Goal: Information Seeking & Learning: Learn about a topic

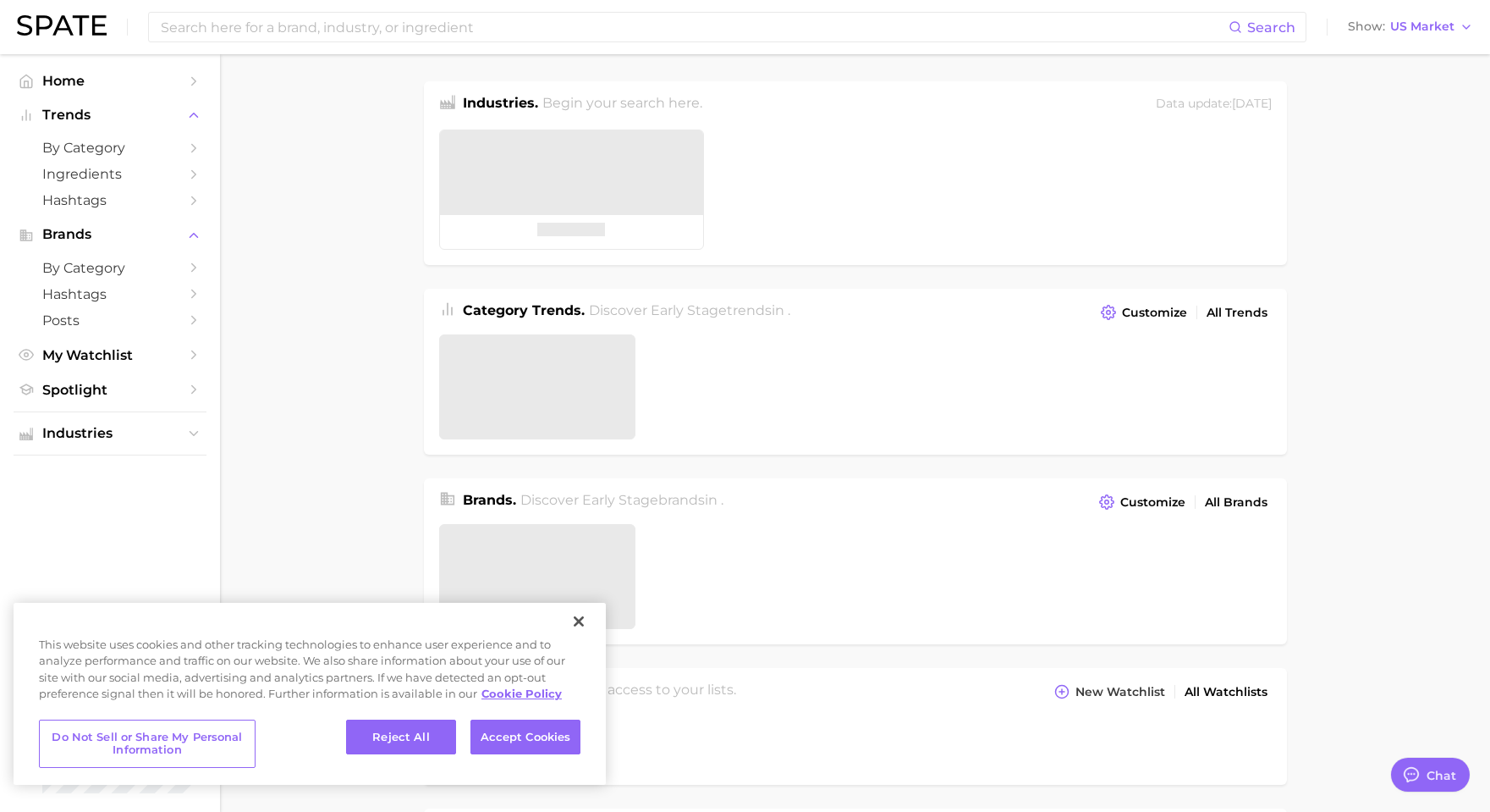
type textarea "x"
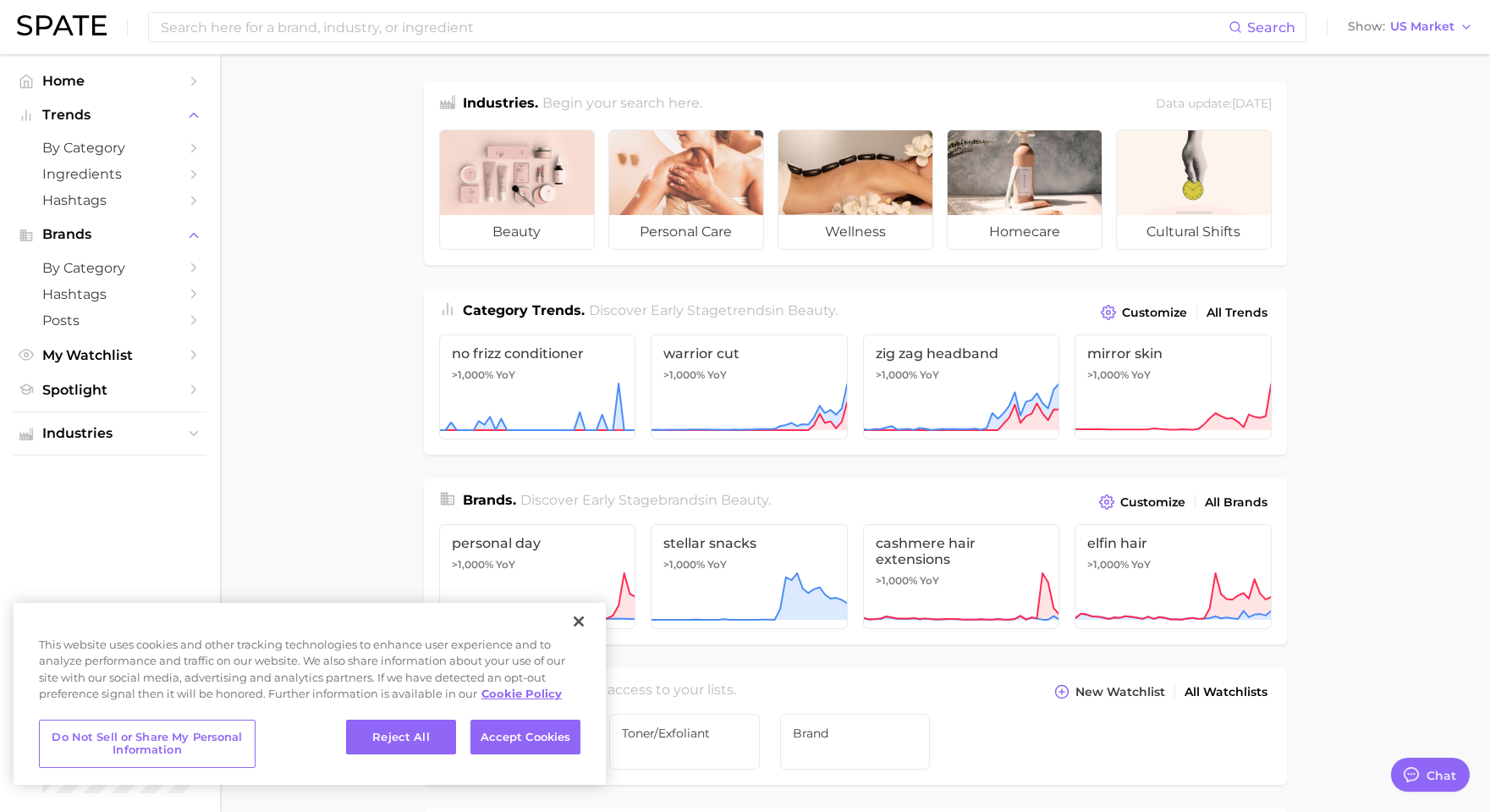
click at [394, 388] on main "Industries. Begin your search here. Data update: [DATE] beauty personal care we…" at bounding box center [854, 714] width 1270 height 1321
click at [149, 140] on span "by Category" at bounding box center [110, 148] width 135 height 16
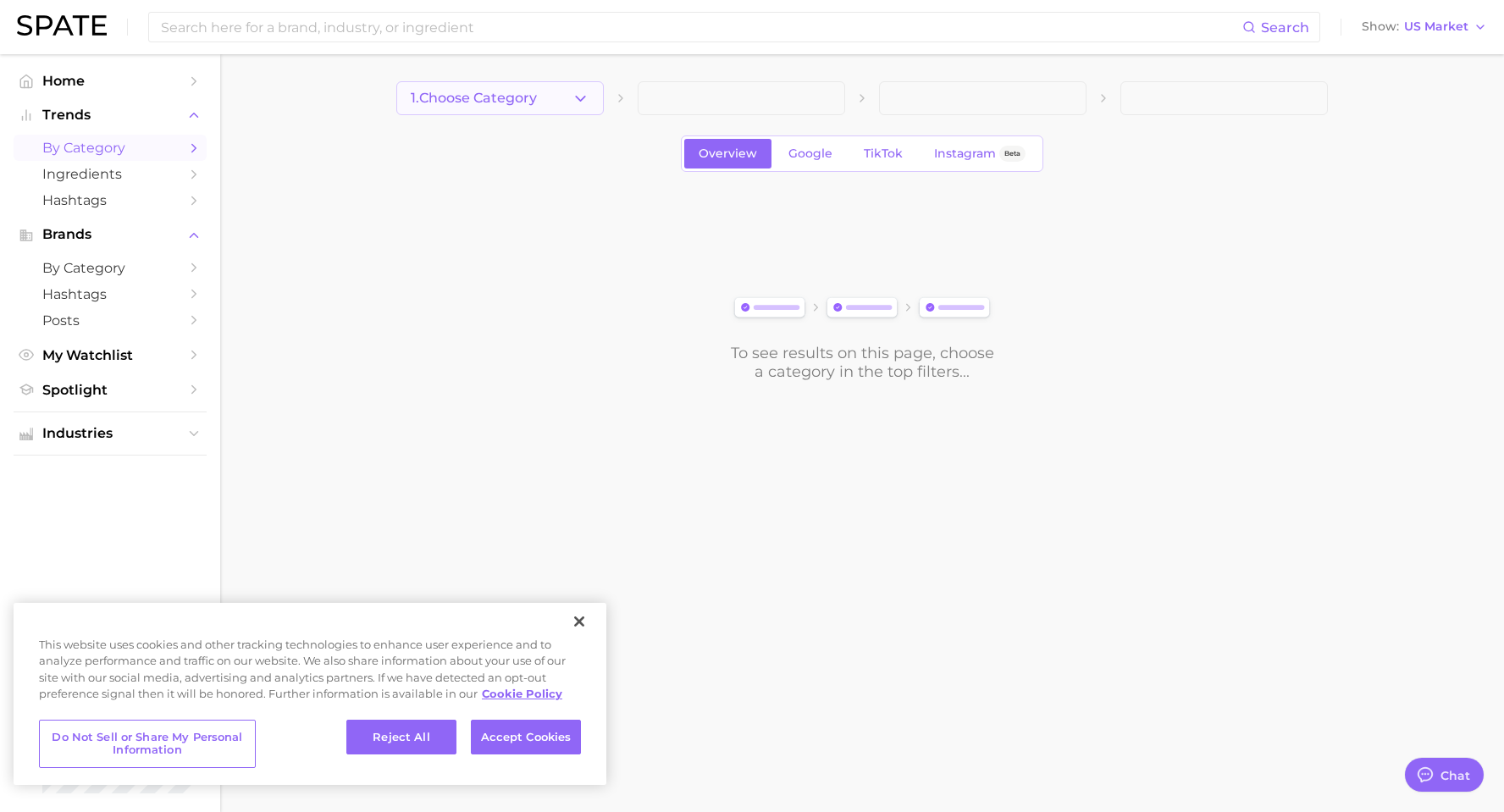
click at [580, 95] on icon "button" at bounding box center [581, 99] width 18 height 18
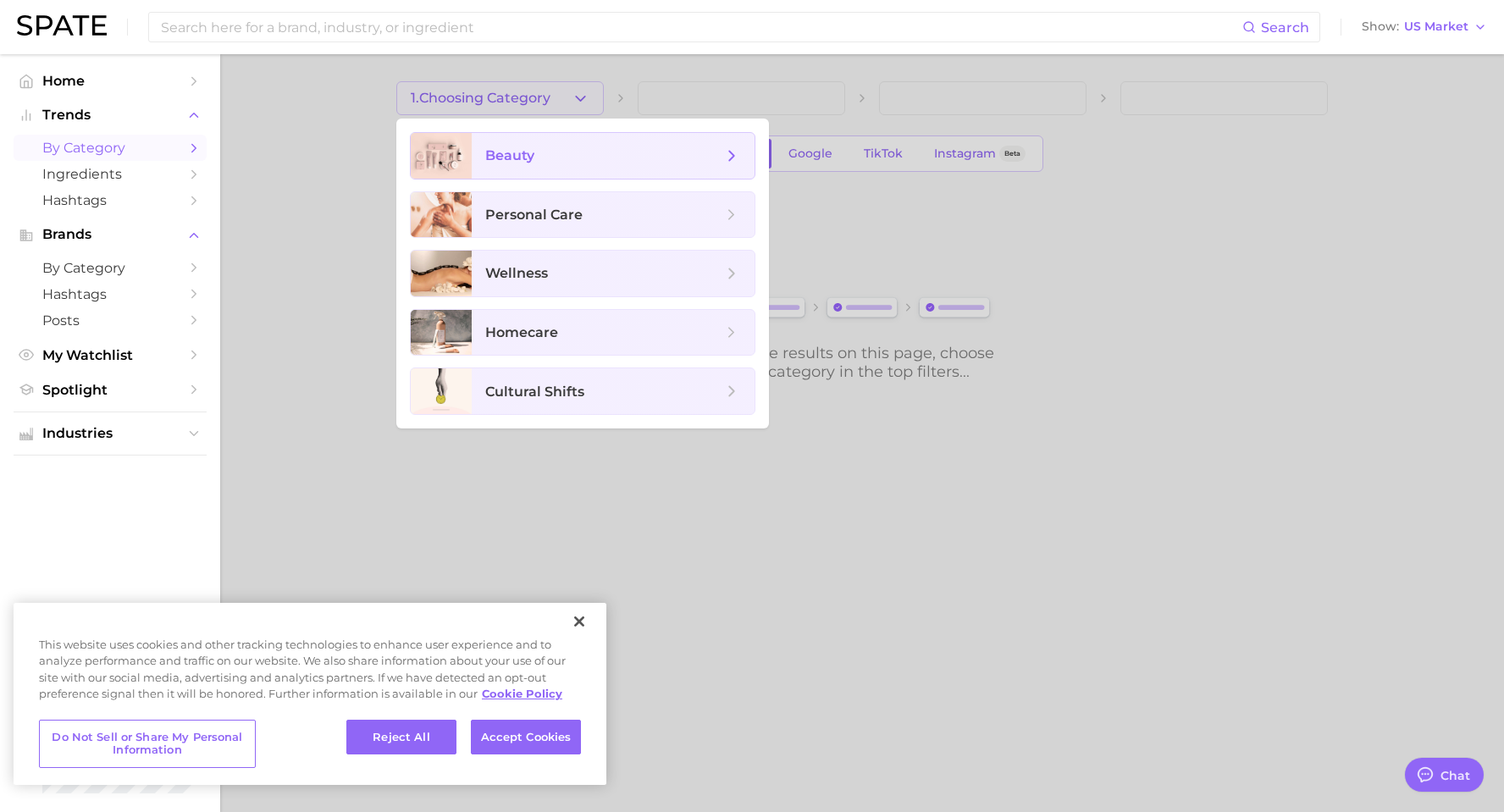
click at [557, 149] on span "beauty" at bounding box center [603, 156] width 237 height 19
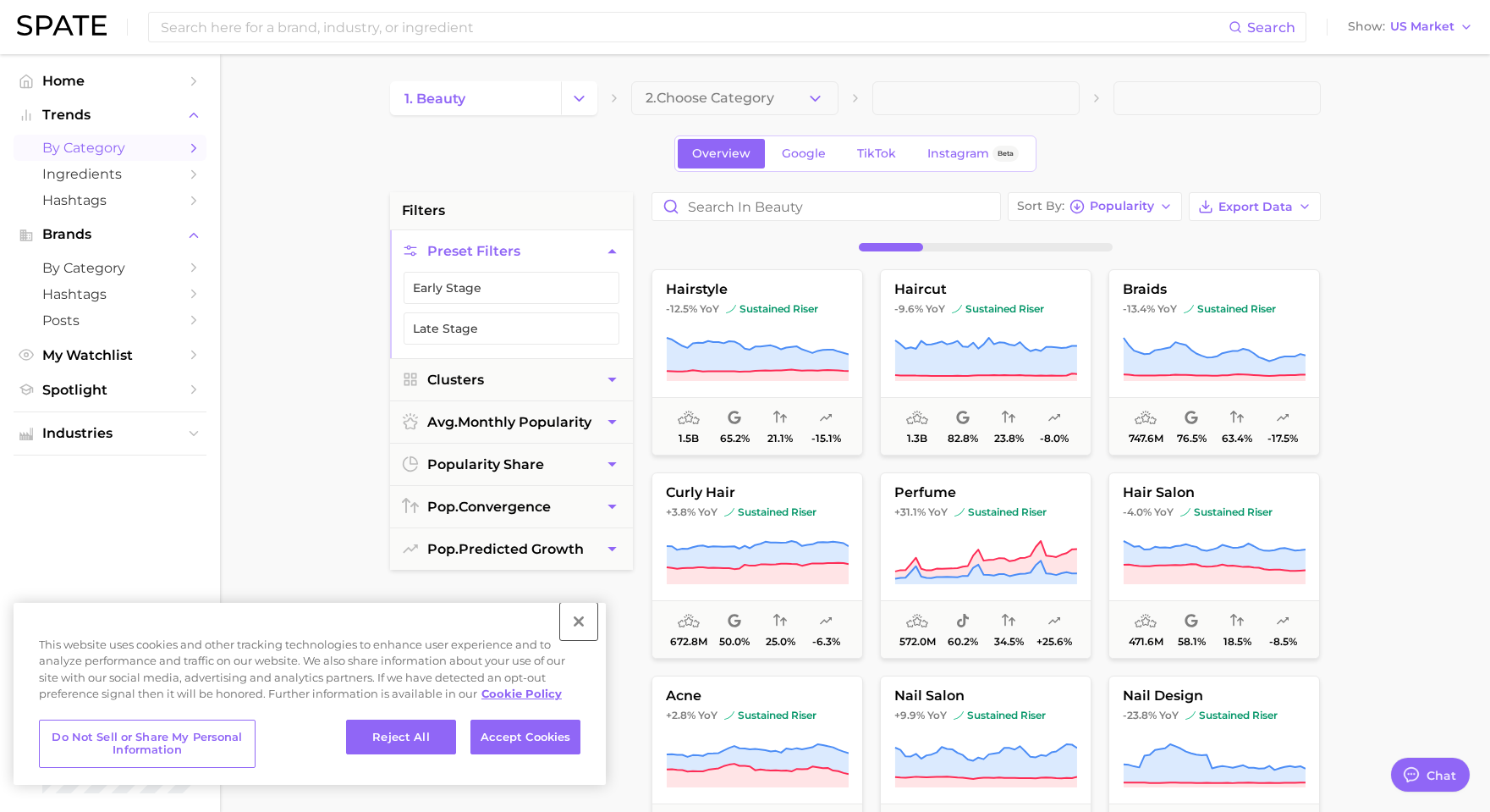
click at [576, 625] on button "Close" at bounding box center [578, 620] width 37 height 37
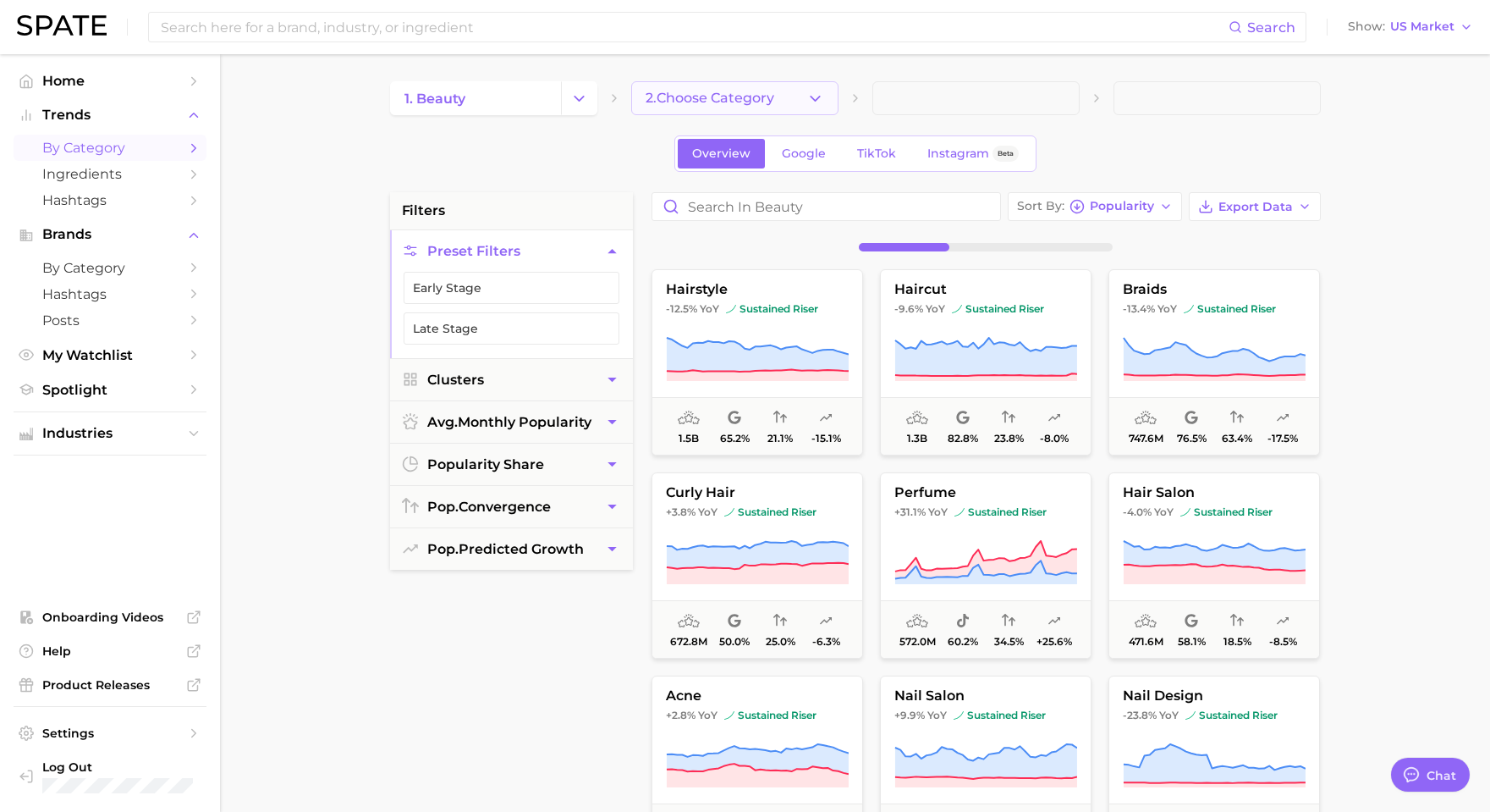
click at [801, 87] on button "2. Choose Category" at bounding box center [735, 98] width 207 height 34
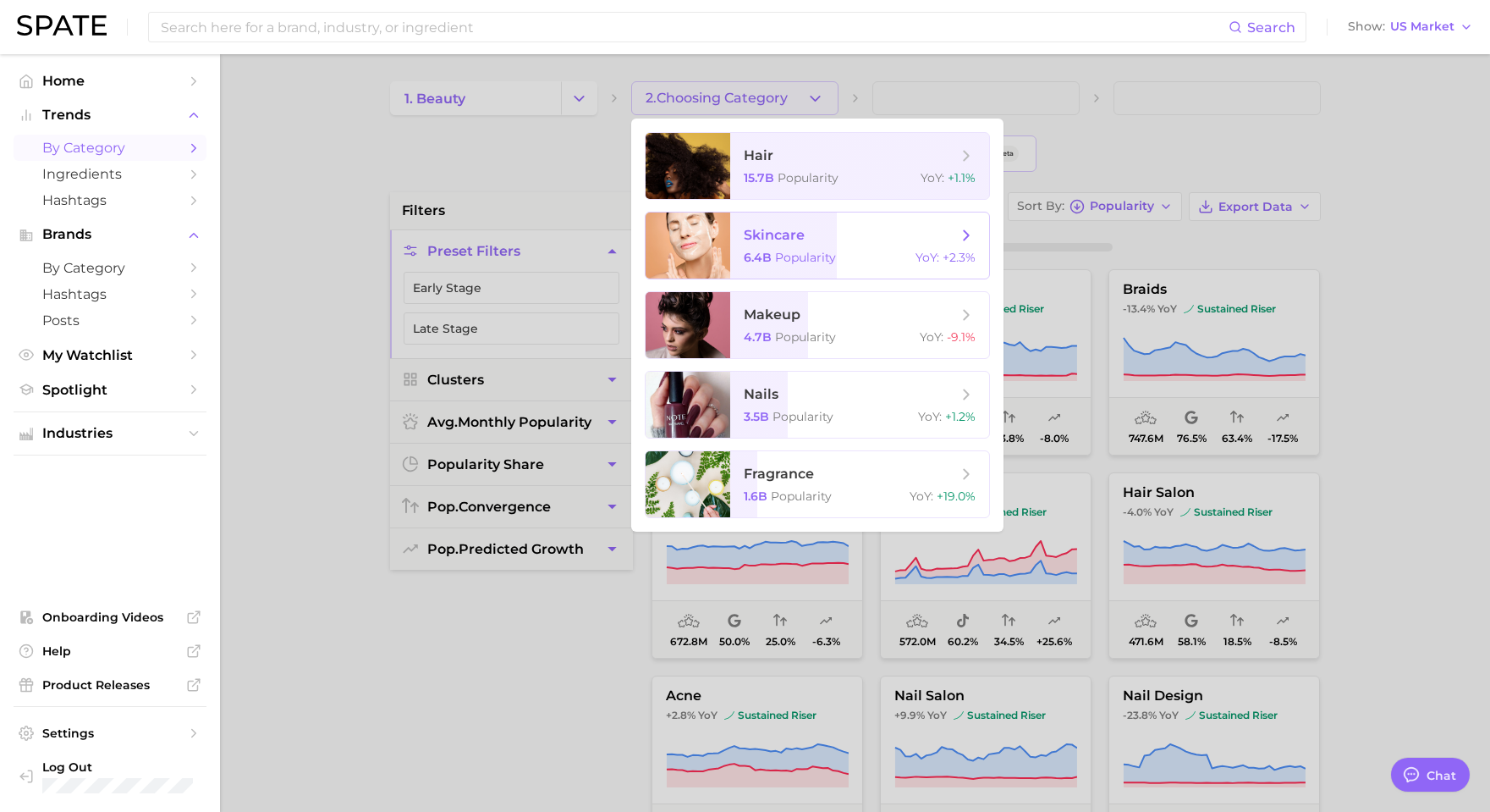
click at [821, 239] on span "skincare" at bounding box center [850, 235] width 213 height 19
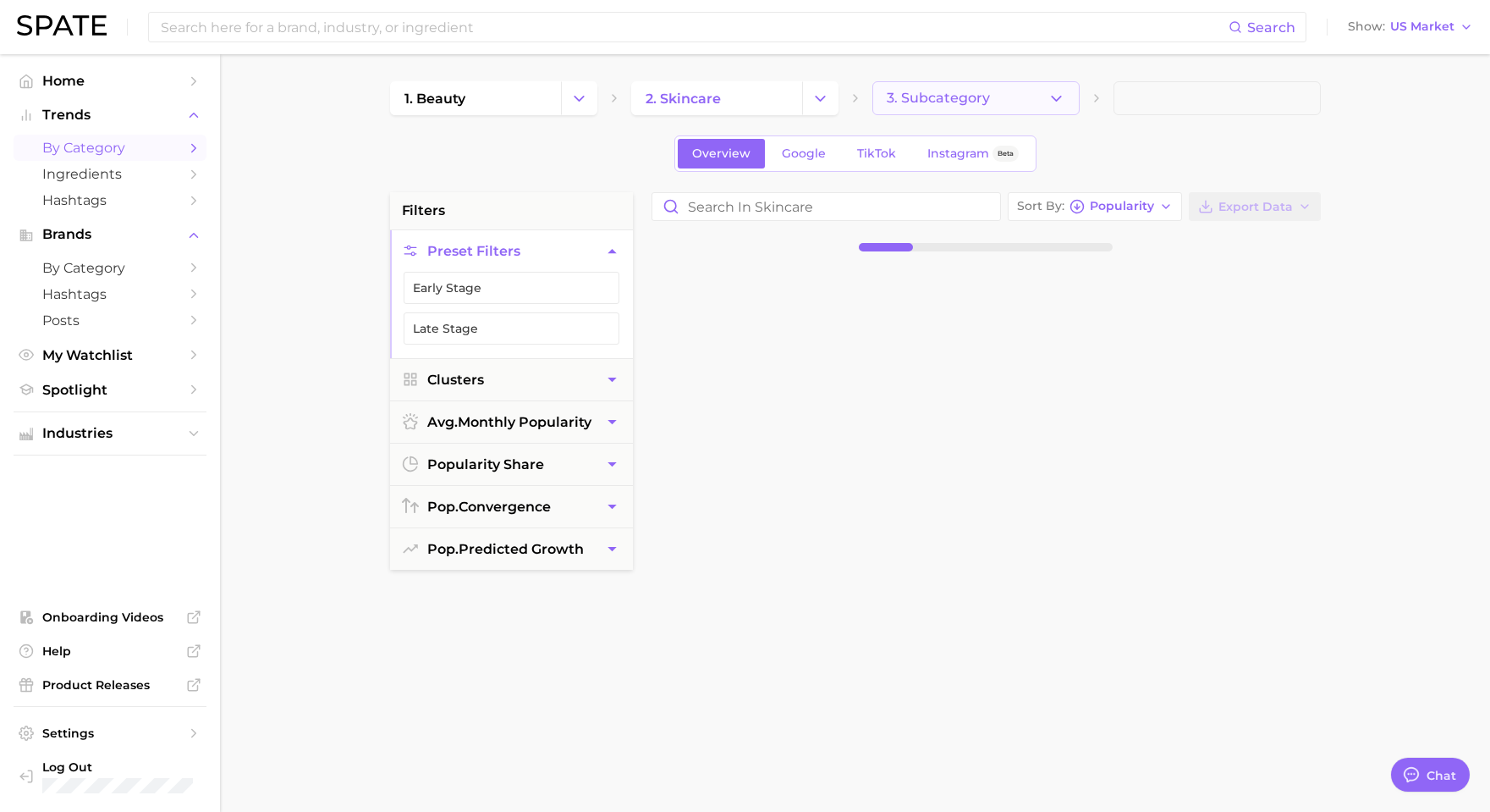
click at [1009, 96] on button "3. Subcategory" at bounding box center [976, 98] width 207 height 34
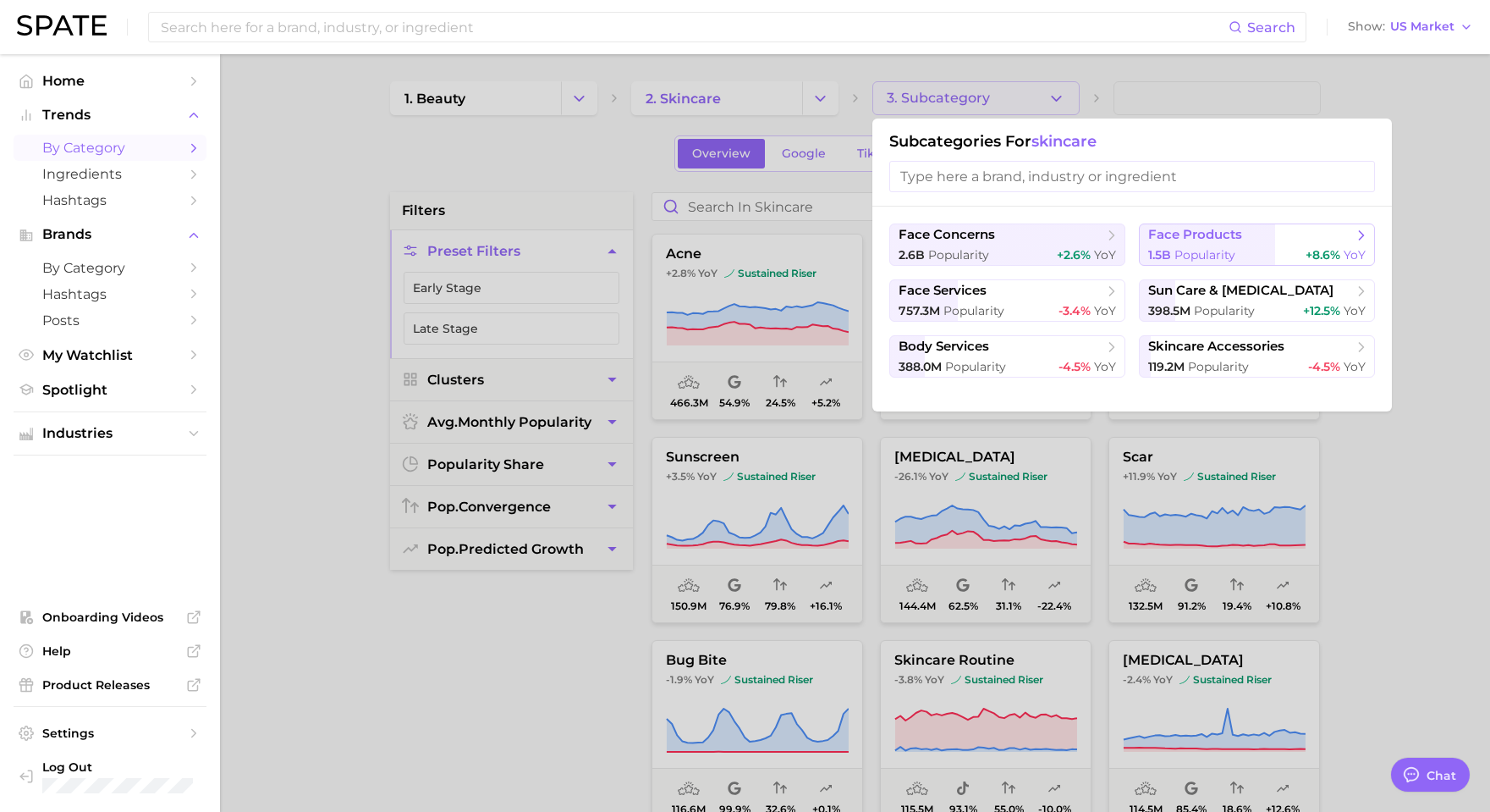
click at [1344, 251] on span "YoY" at bounding box center [1355, 254] width 22 height 15
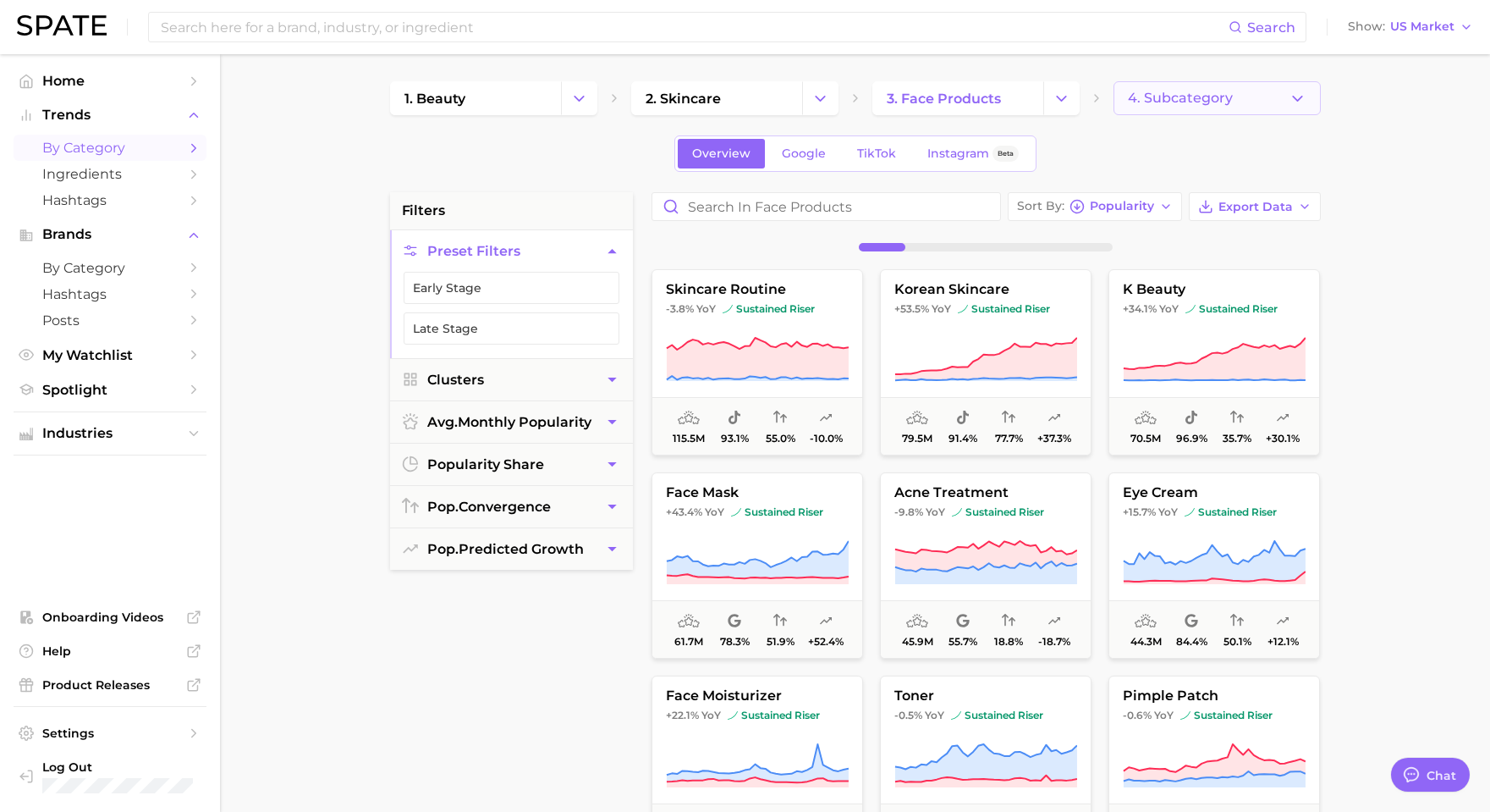
click at [1301, 98] on icon "button" at bounding box center [1298, 99] width 18 height 18
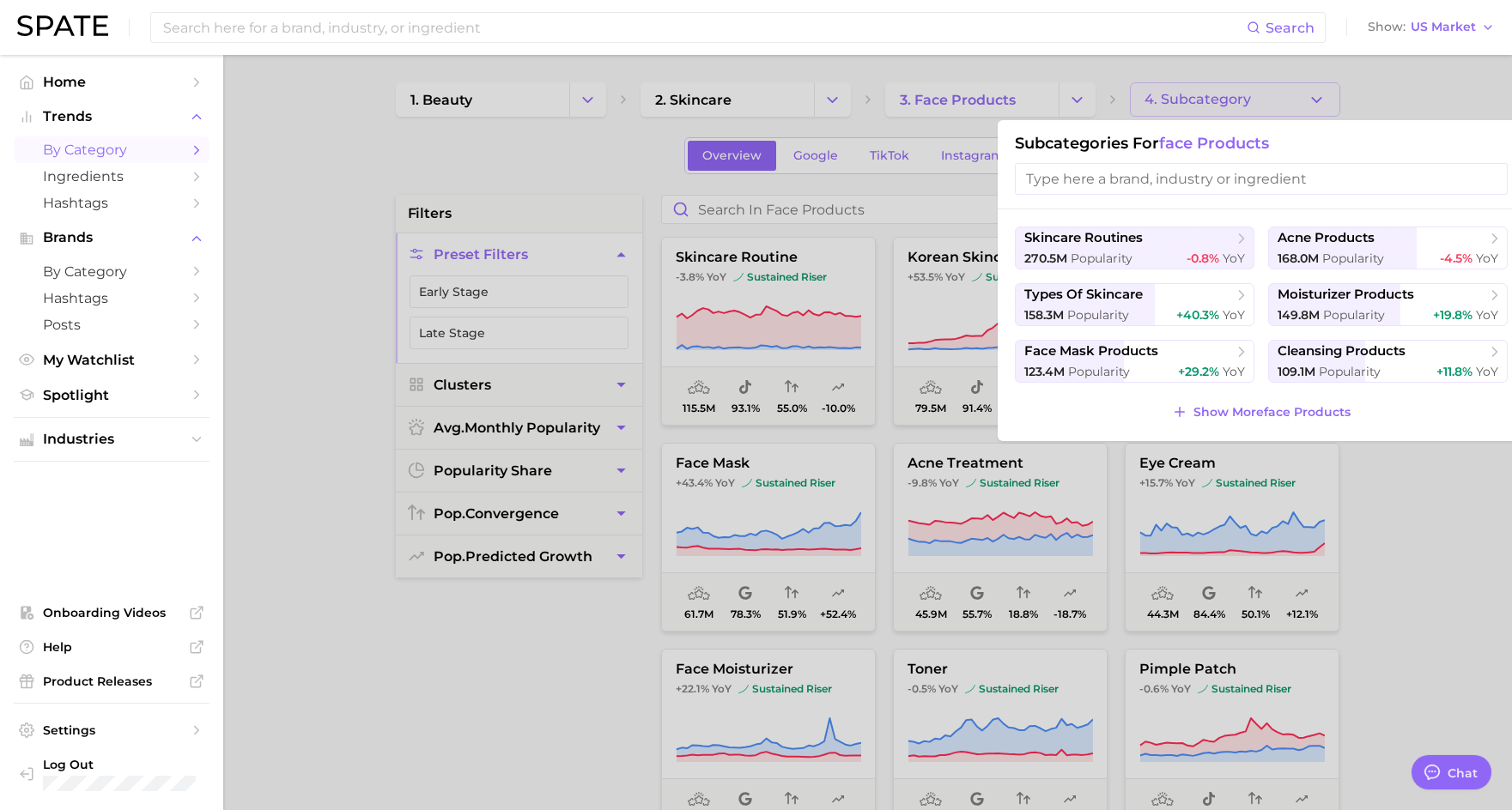
click at [1433, 98] on div at bounding box center [756, 405] width 1512 height 810
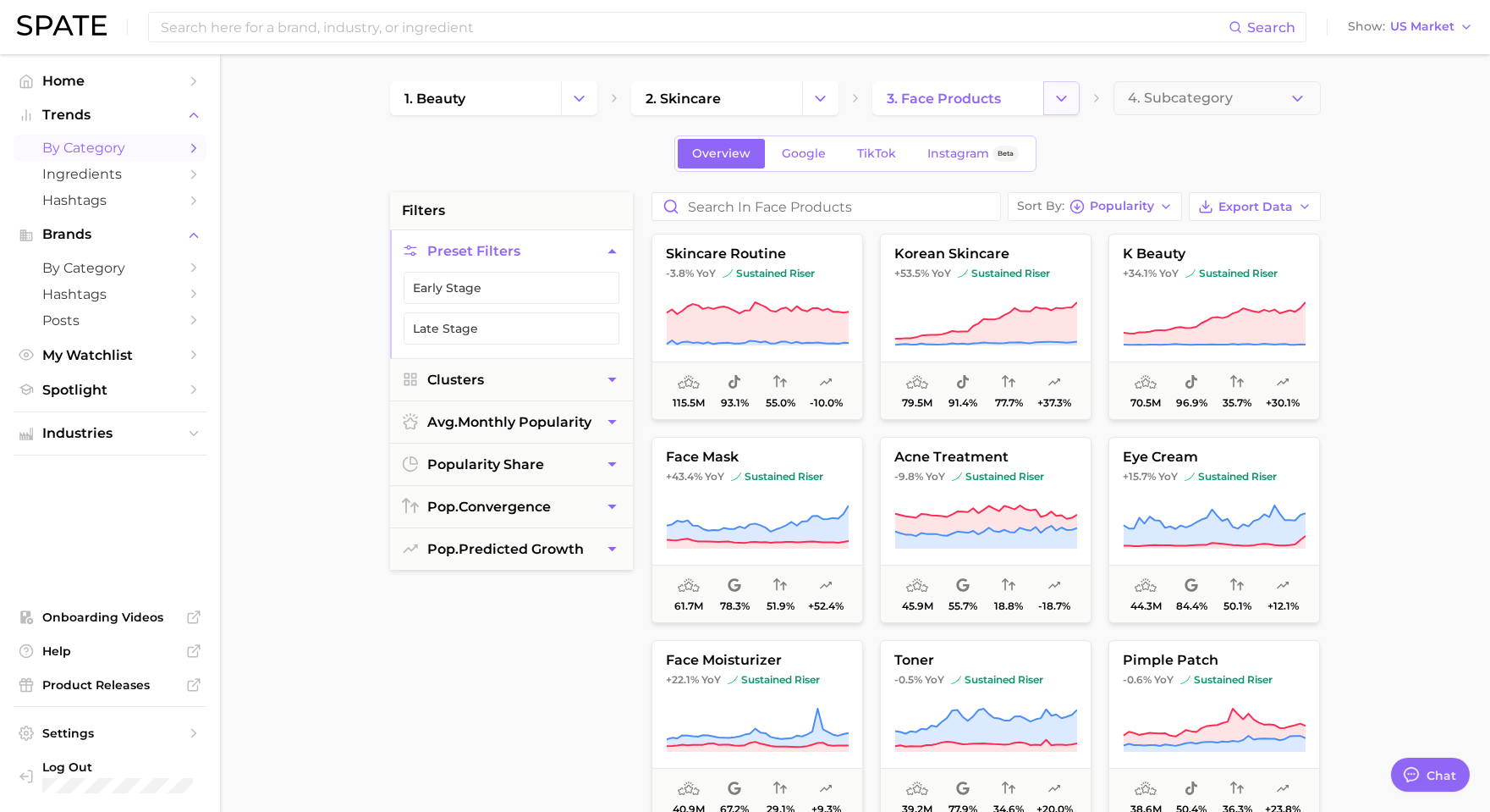
click at [1052, 88] on button "Change Category" at bounding box center [1061, 98] width 36 height 34
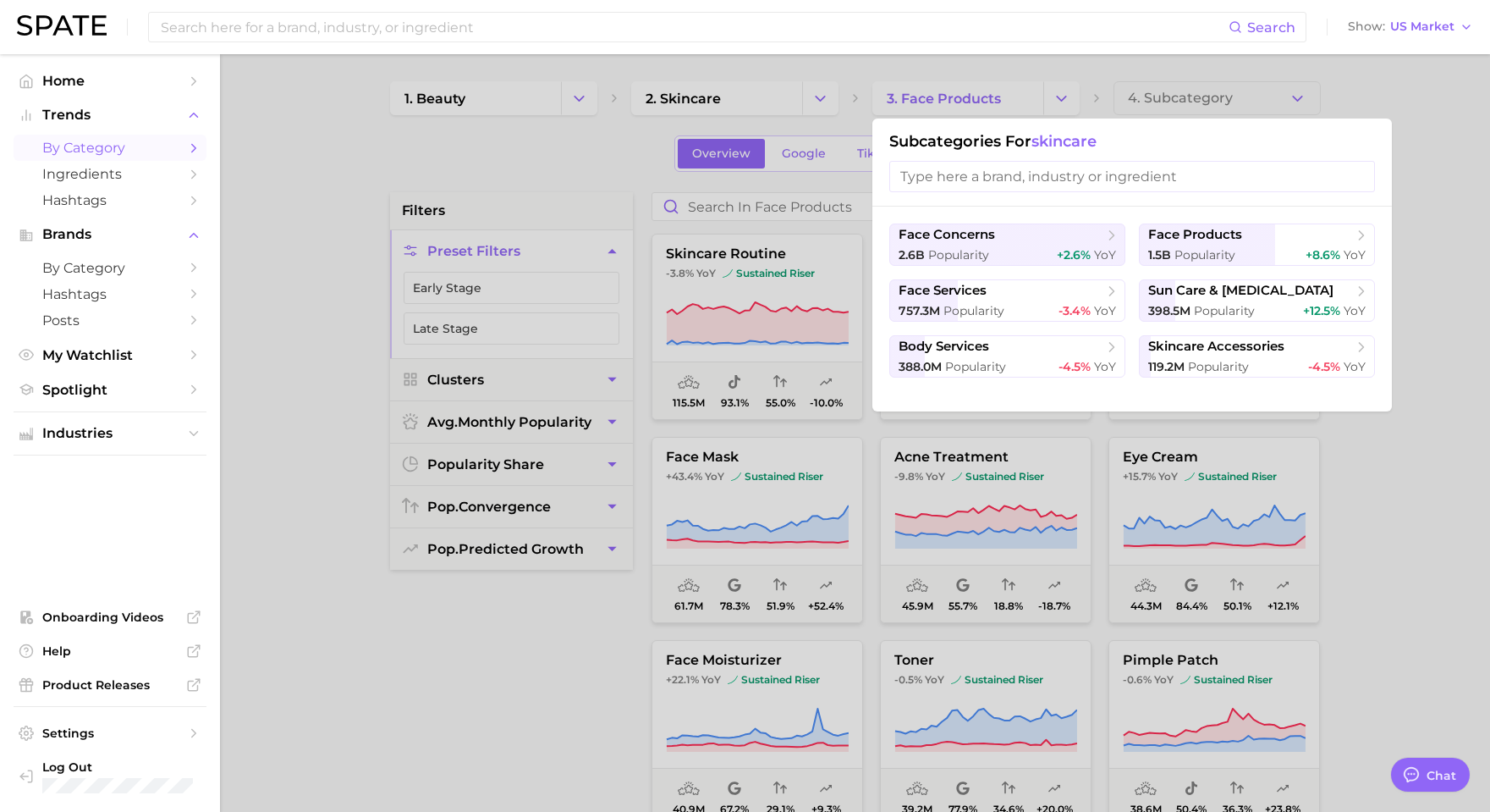
click at [1070, 175] on input "search" at bounding box center [1133, 176] width 486 height 32
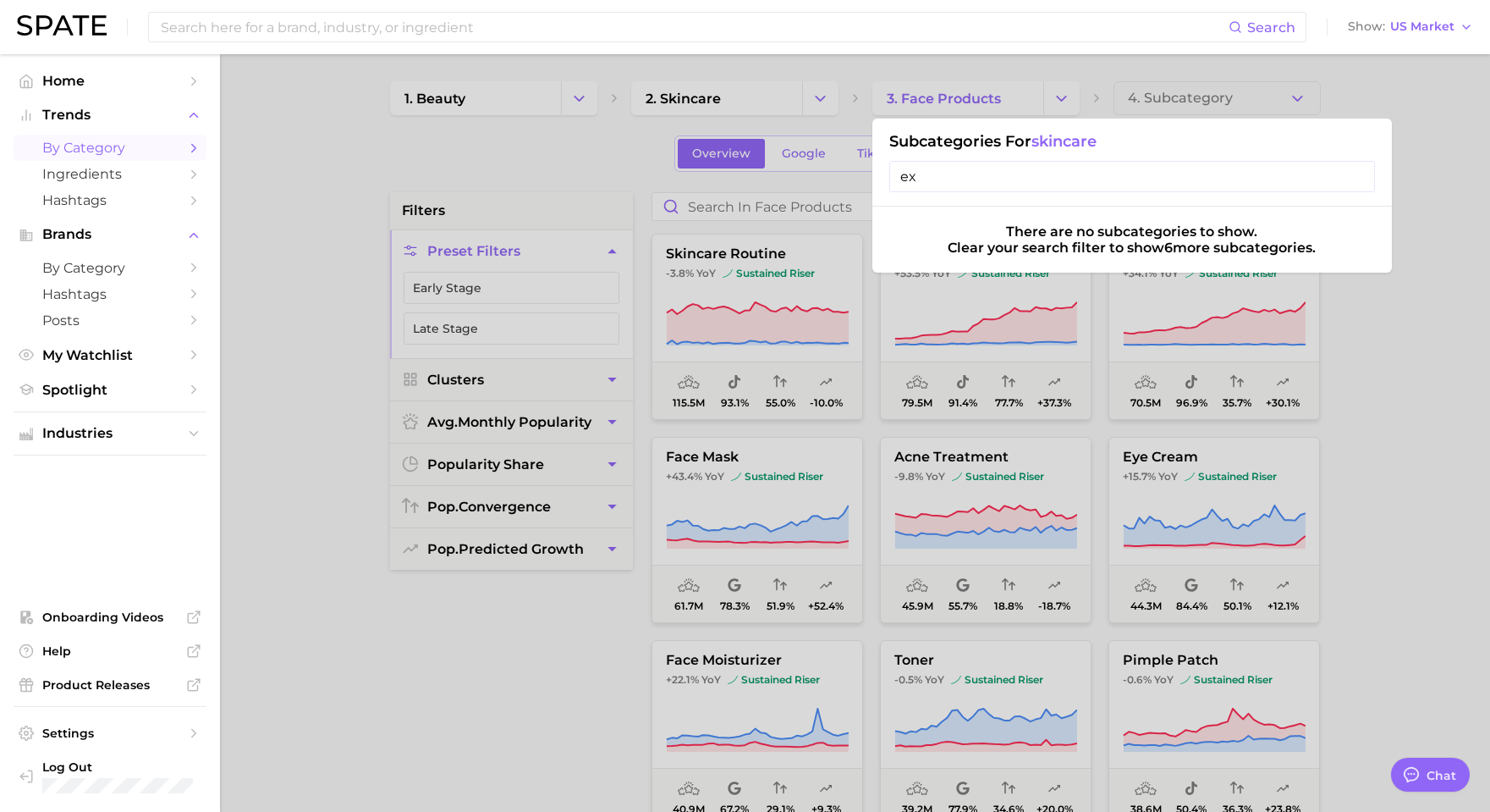
type input "e"
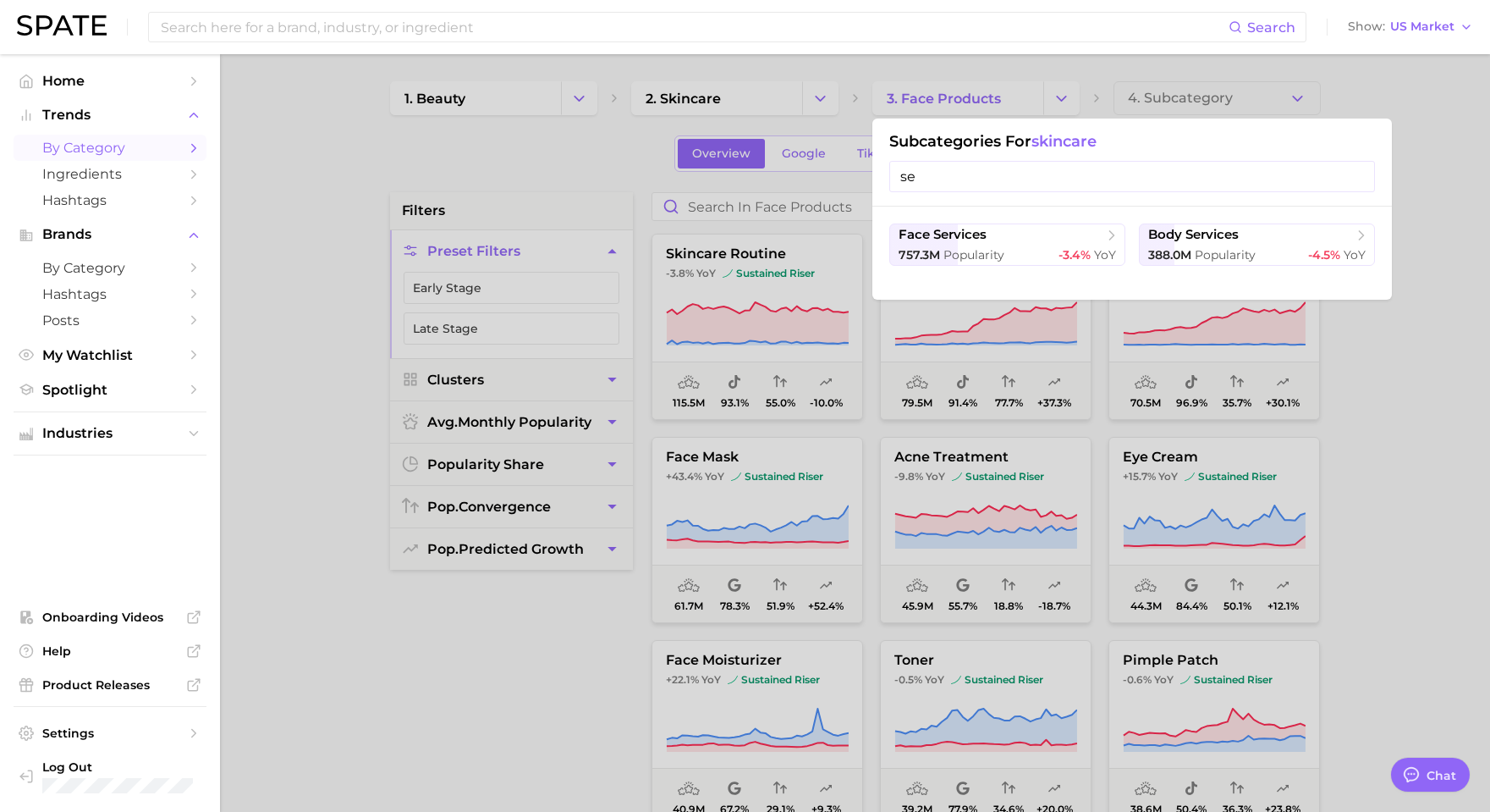
type input "s"
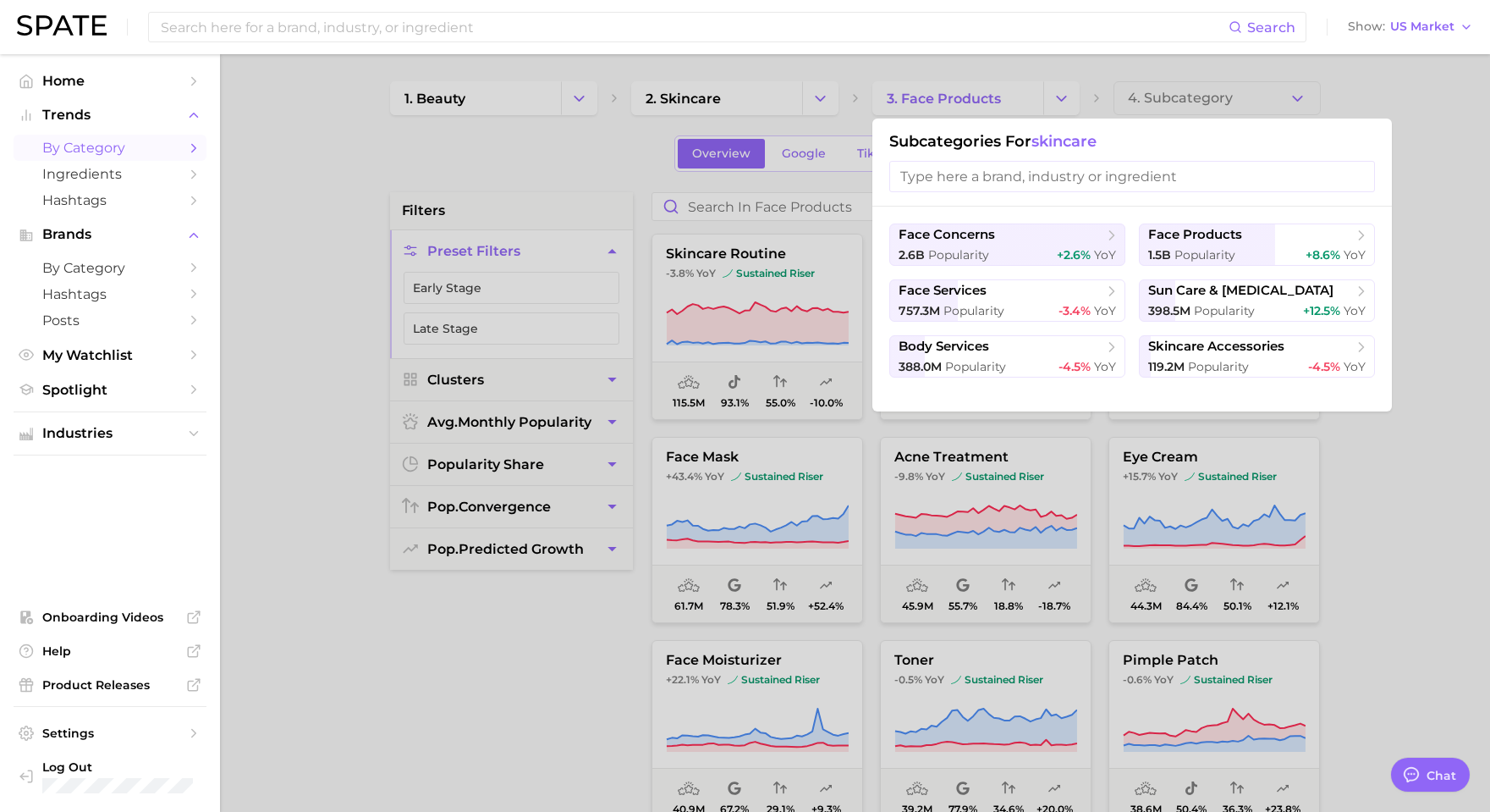
click at [1457, 191] on div at bounding box center [745, 406] width 1490 height 812
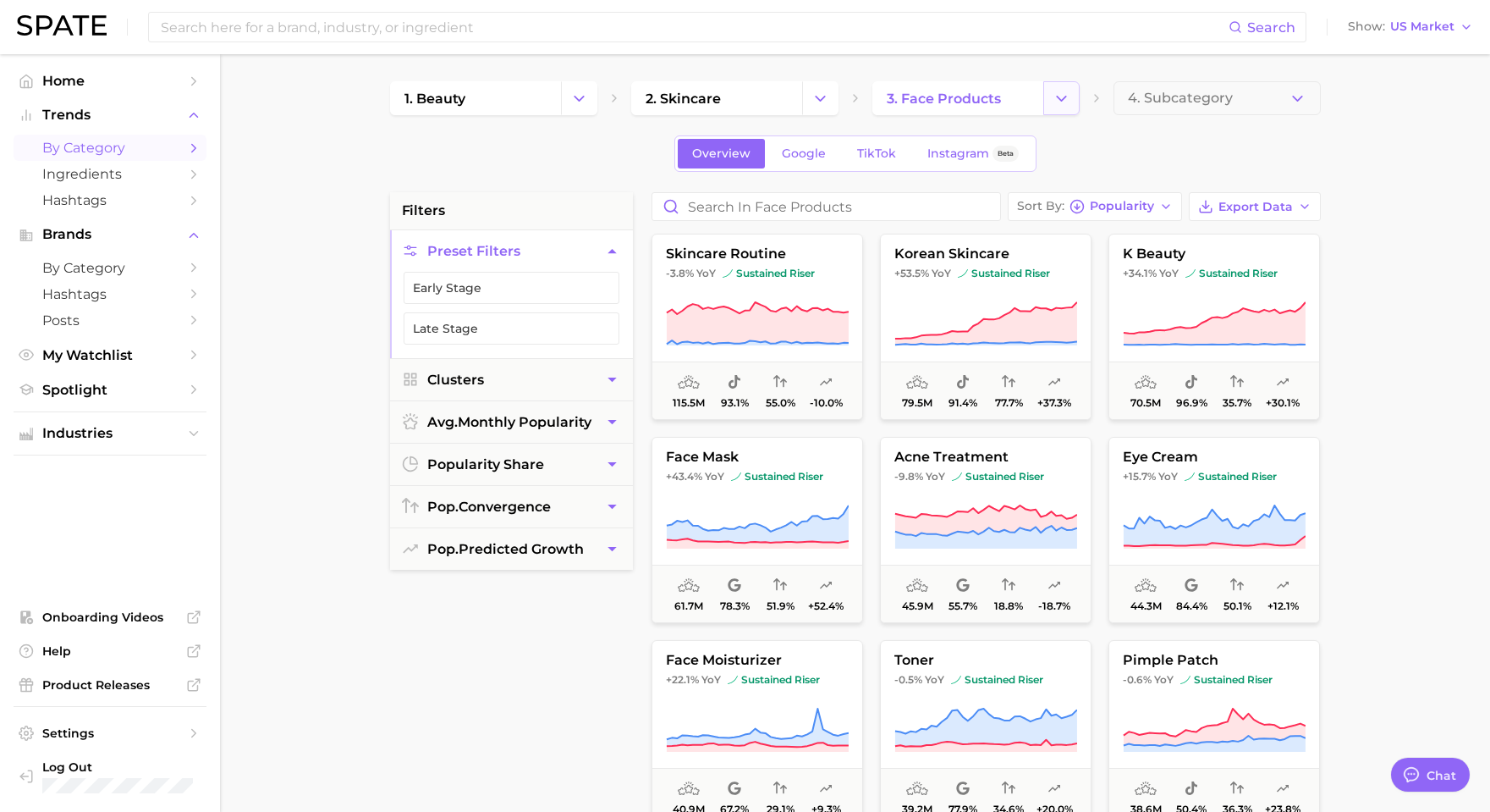
click at [1046, 98] on button "Change Category" at bounding box center [1061, 98] width 36 height 34
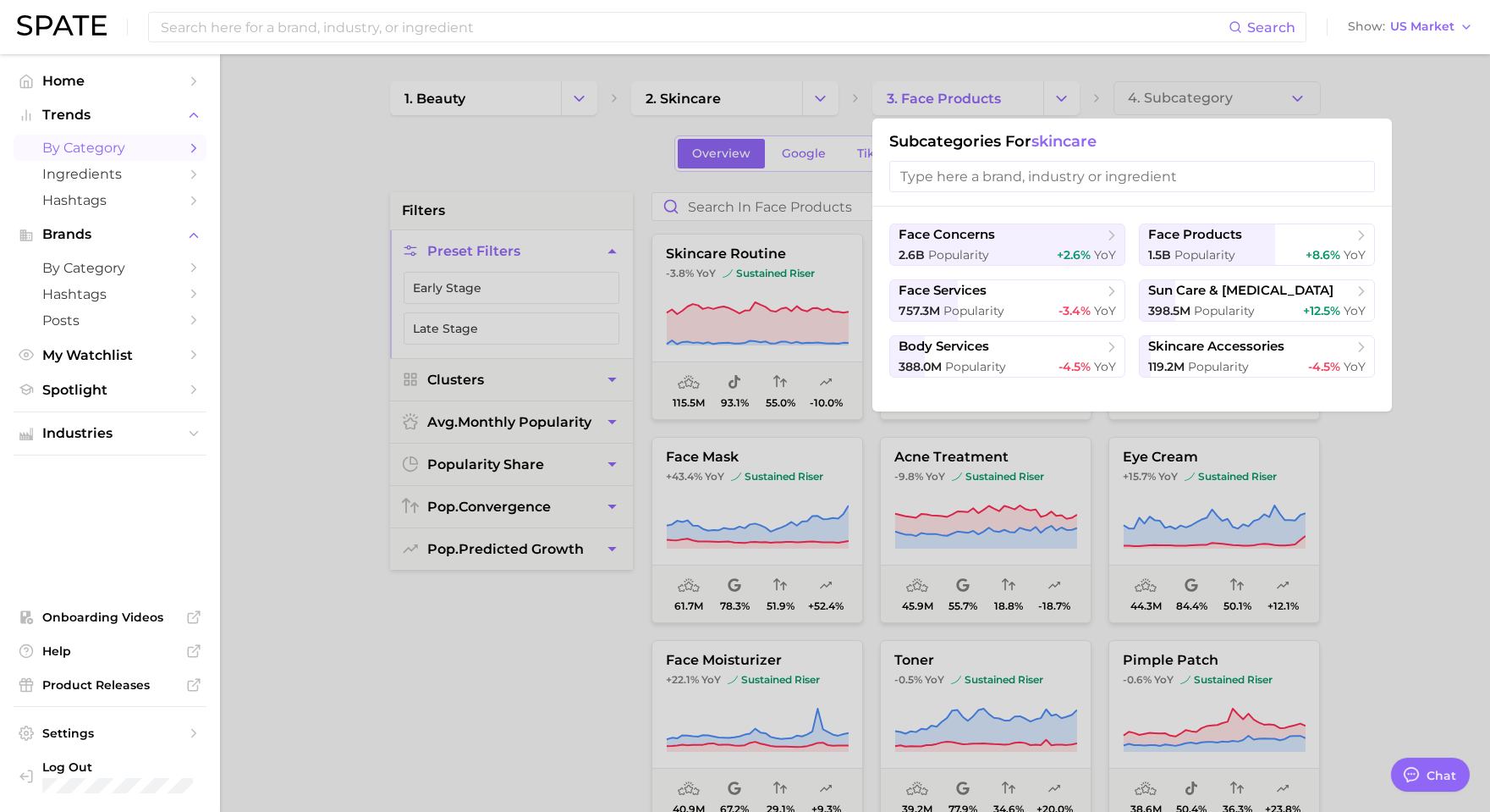
click at [1256, 104] on div at bounding box center [745, 406] width 1490 height 812
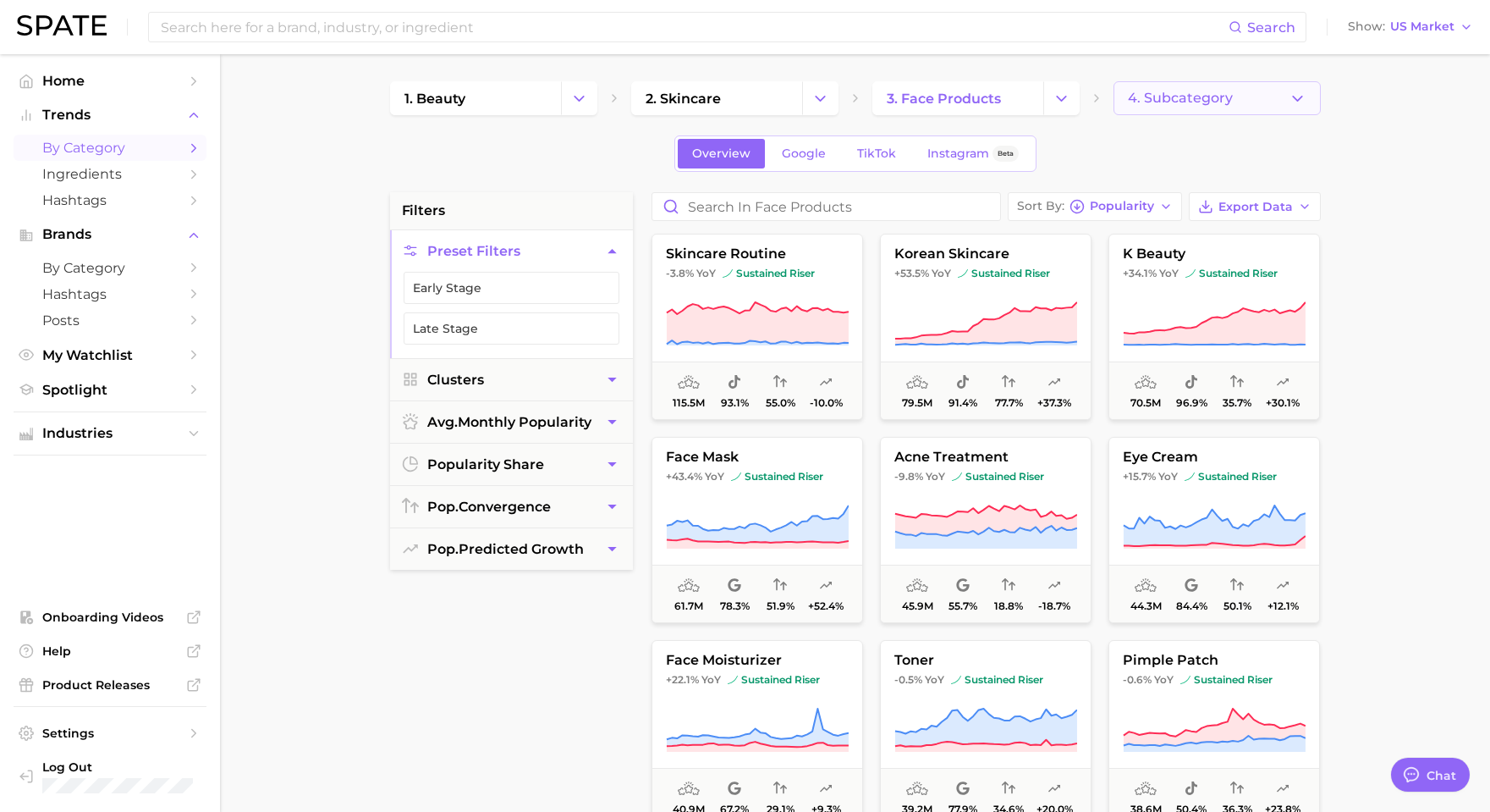
click at [1265, 100] on button "4. Subcategory" at bounding box center [1217, 98] width 207 height 34
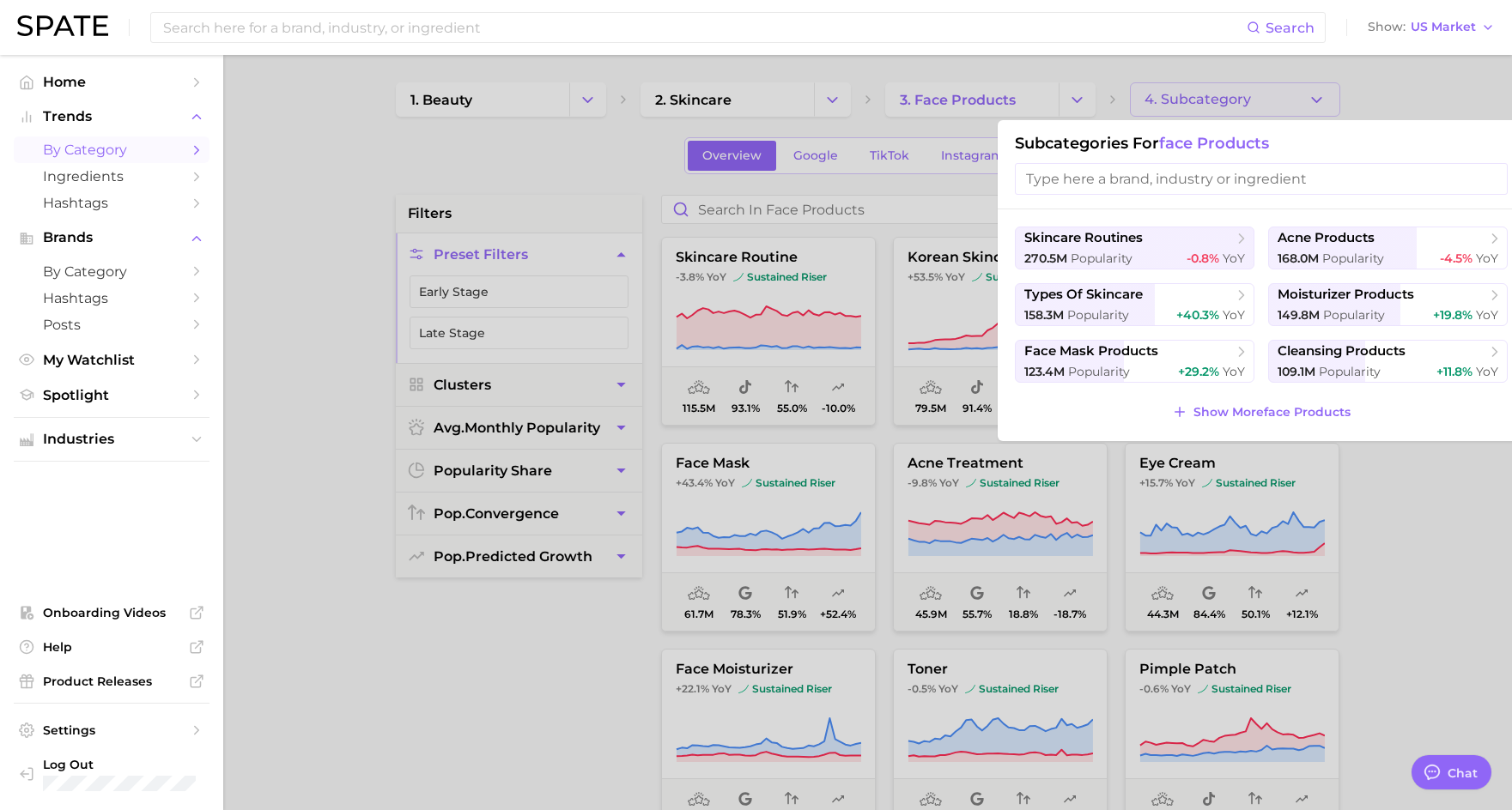
click at [1140, 187] on input "search" at bounding box center [1262, 179] width 493 height 32
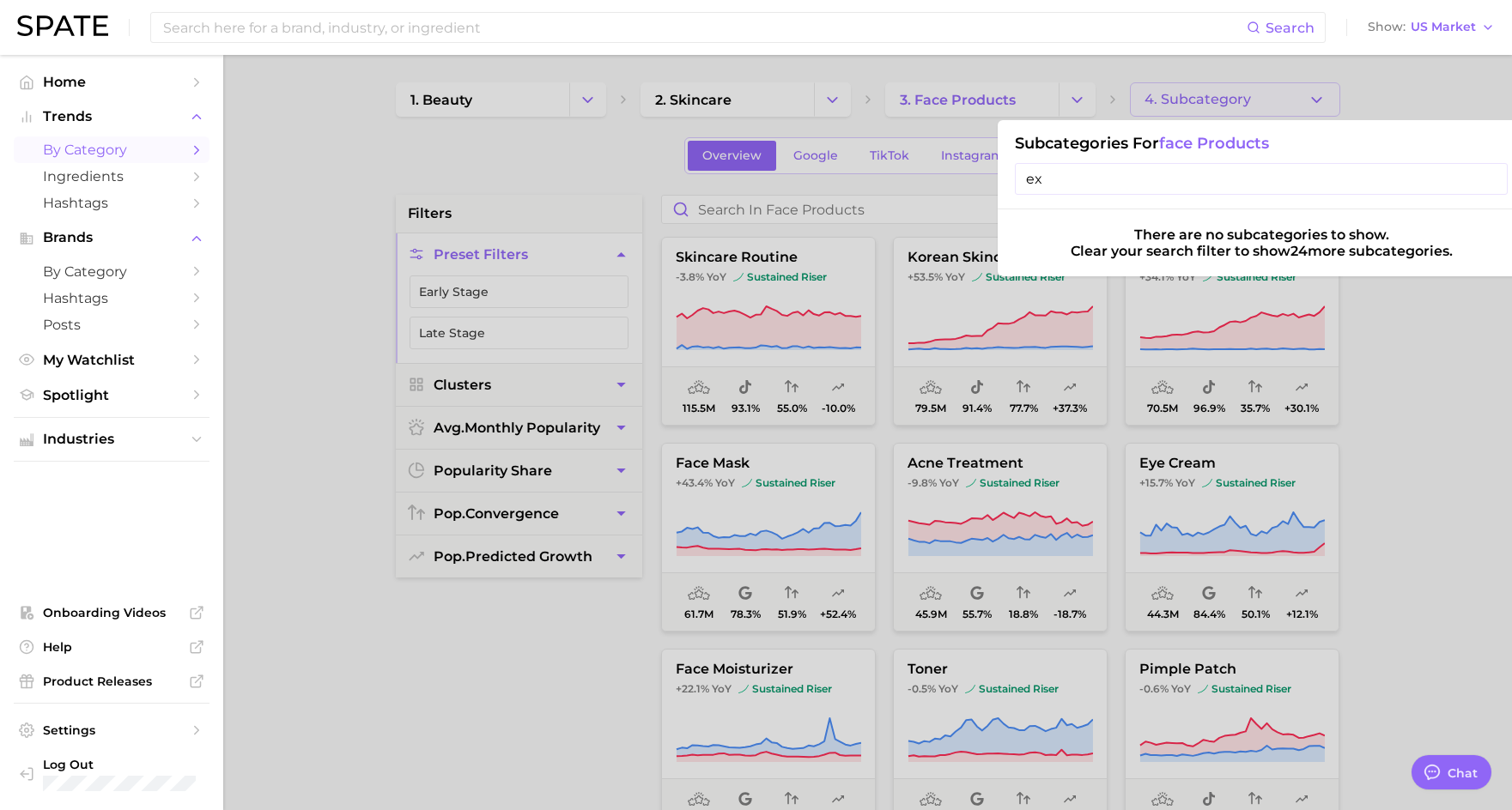
type input "e"
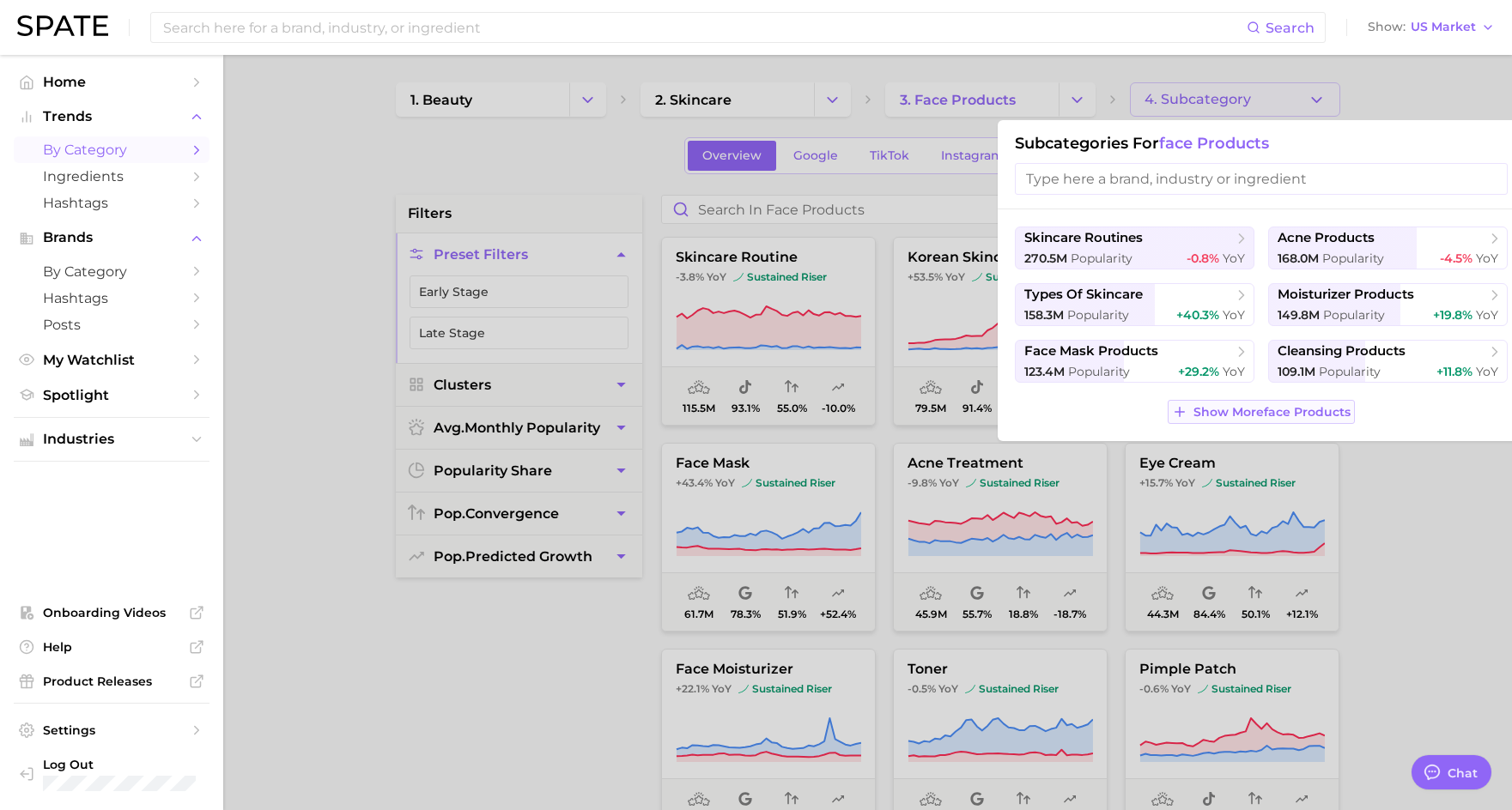
click at [1281, 414] on span "Show More face products" at bounding box center [1273, 413] width 157 height 15
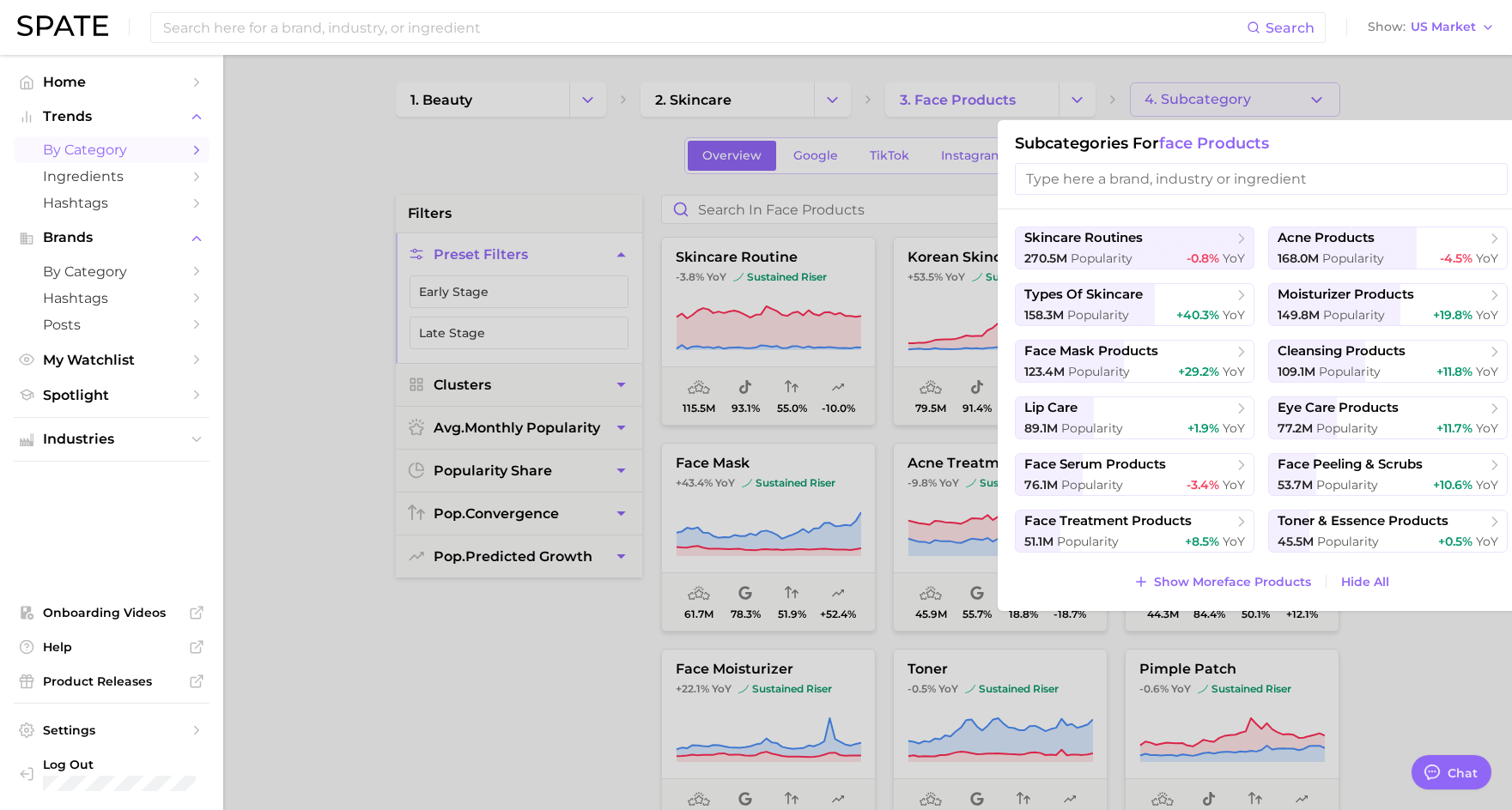
click at [1133, 188] on input "search" at bounding box center [1262, 179] width 493 height 32
click at [1281, 585] on span "Show More face products" at bounding box center [1232, 583] width 157 height 15
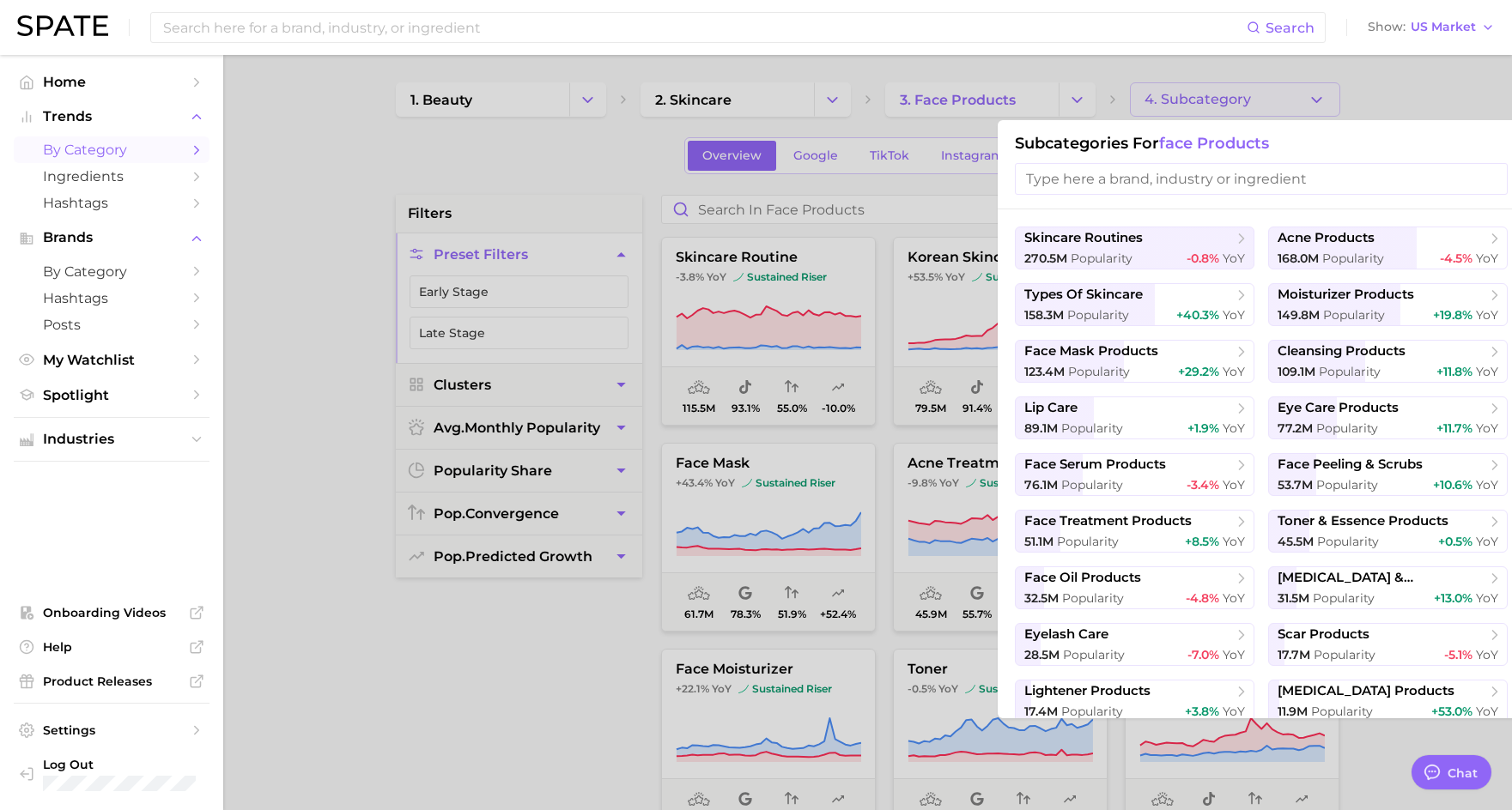
click at [378, 316] on div at bounding box center [756, 405] width 1512 height 810
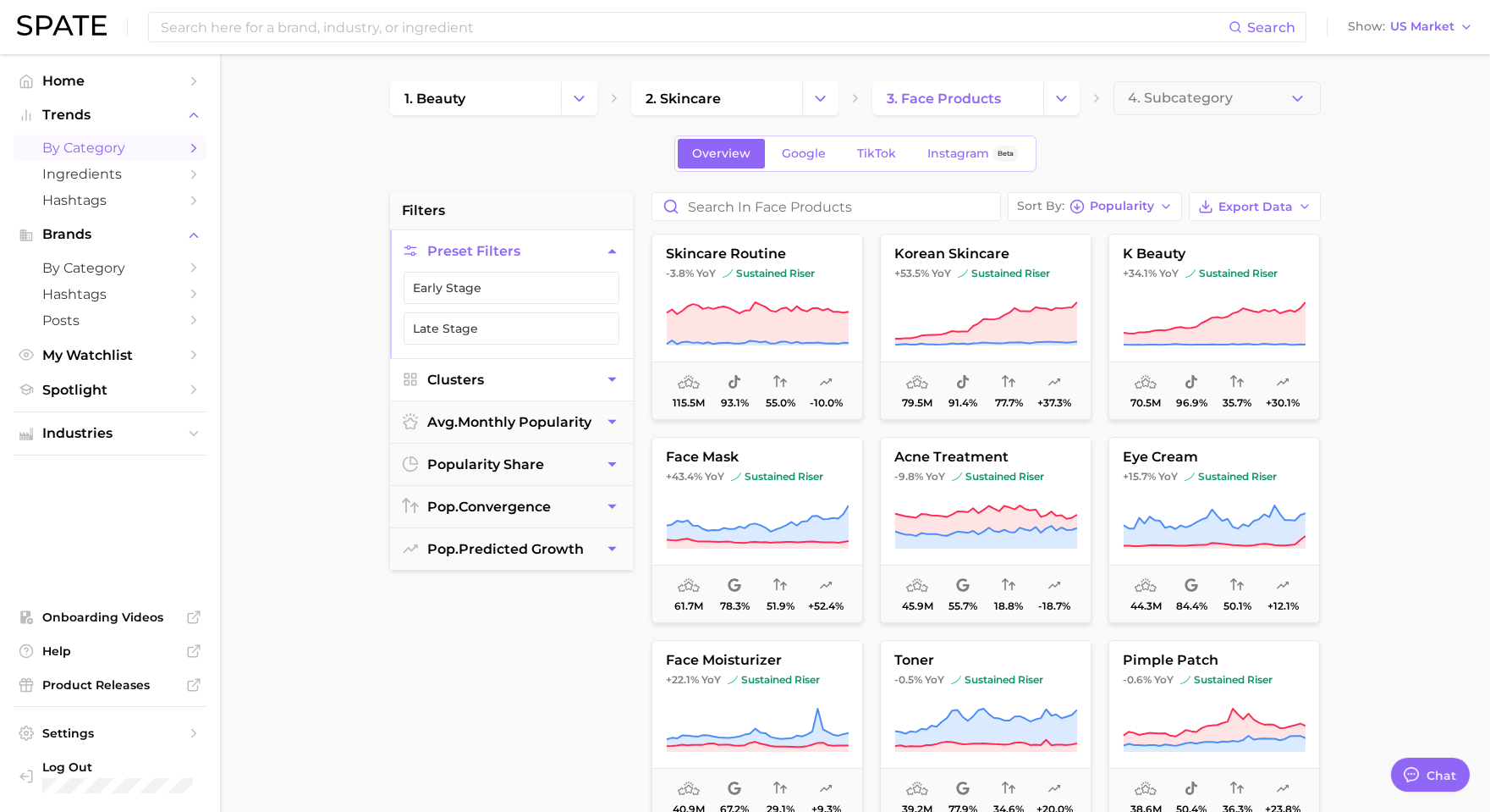
click at [540, 375] on button "Clusters" at bounding box center [511, 380] width 243 height 41
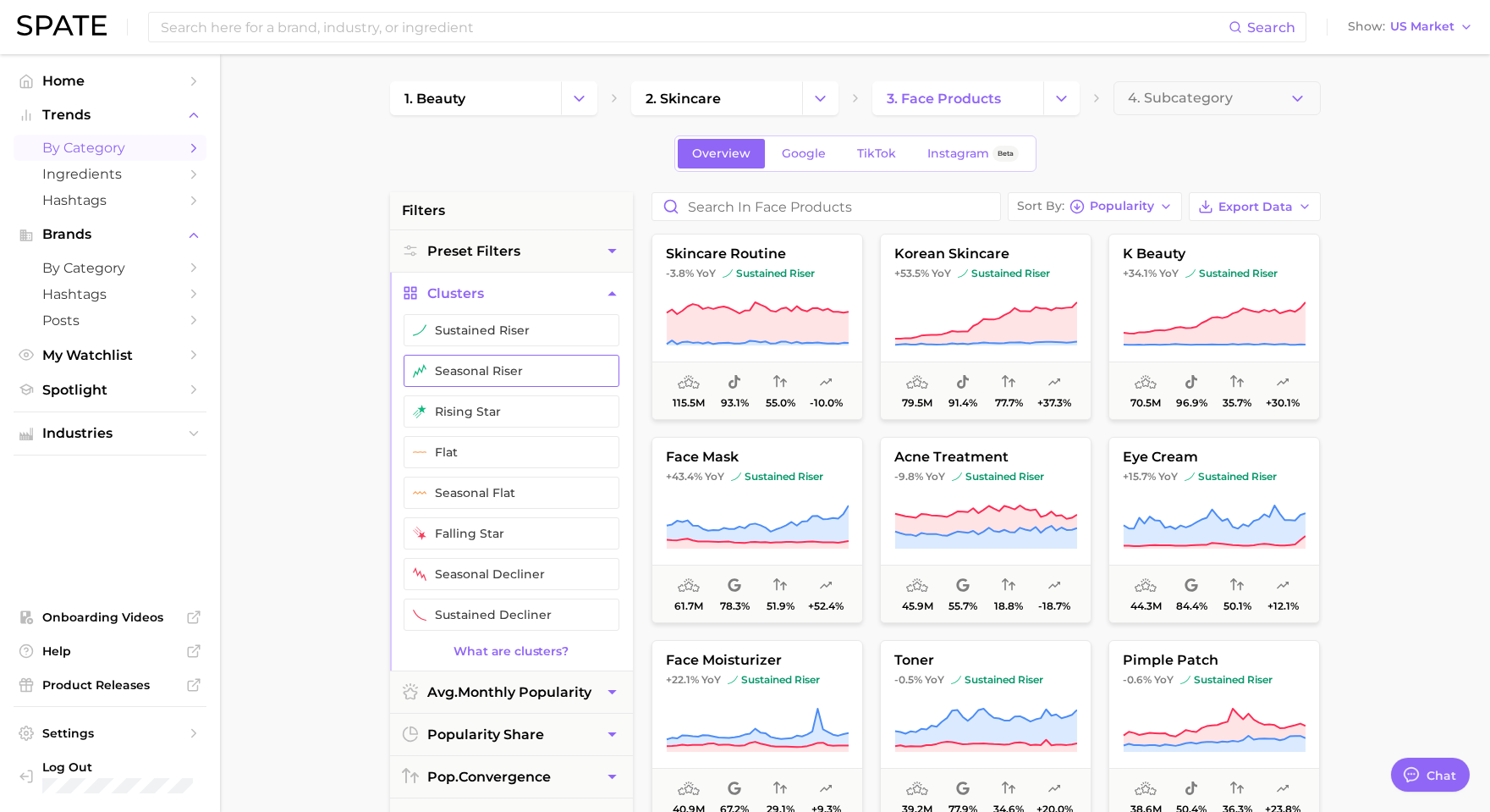
click at [540, 375] on button "seasonal riser" at bounding box center [511, 371] width 216 height 32
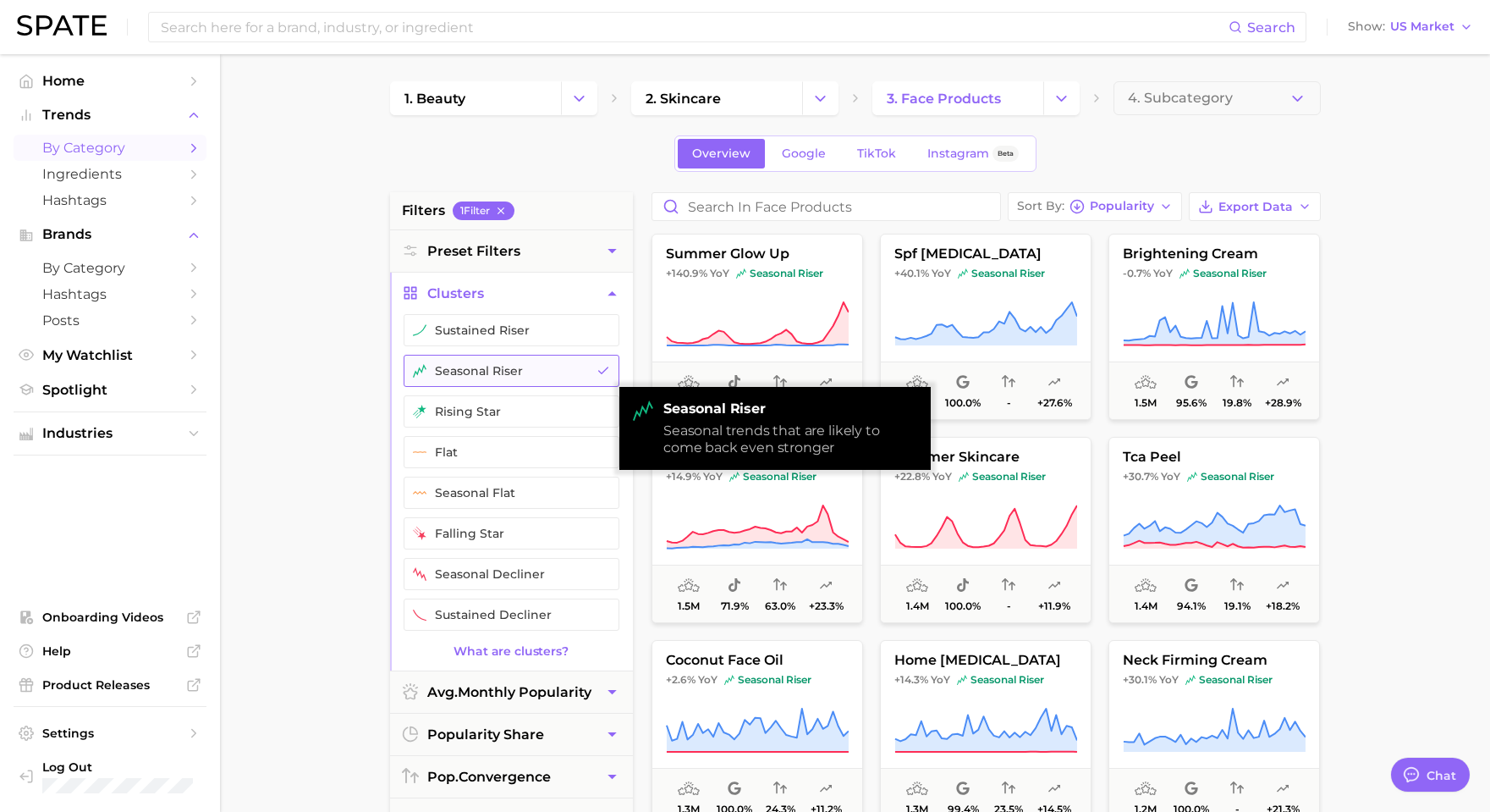
click at [594, 368] on button "seasonal riser" at bounding box center [511, 371] width 216 height 32
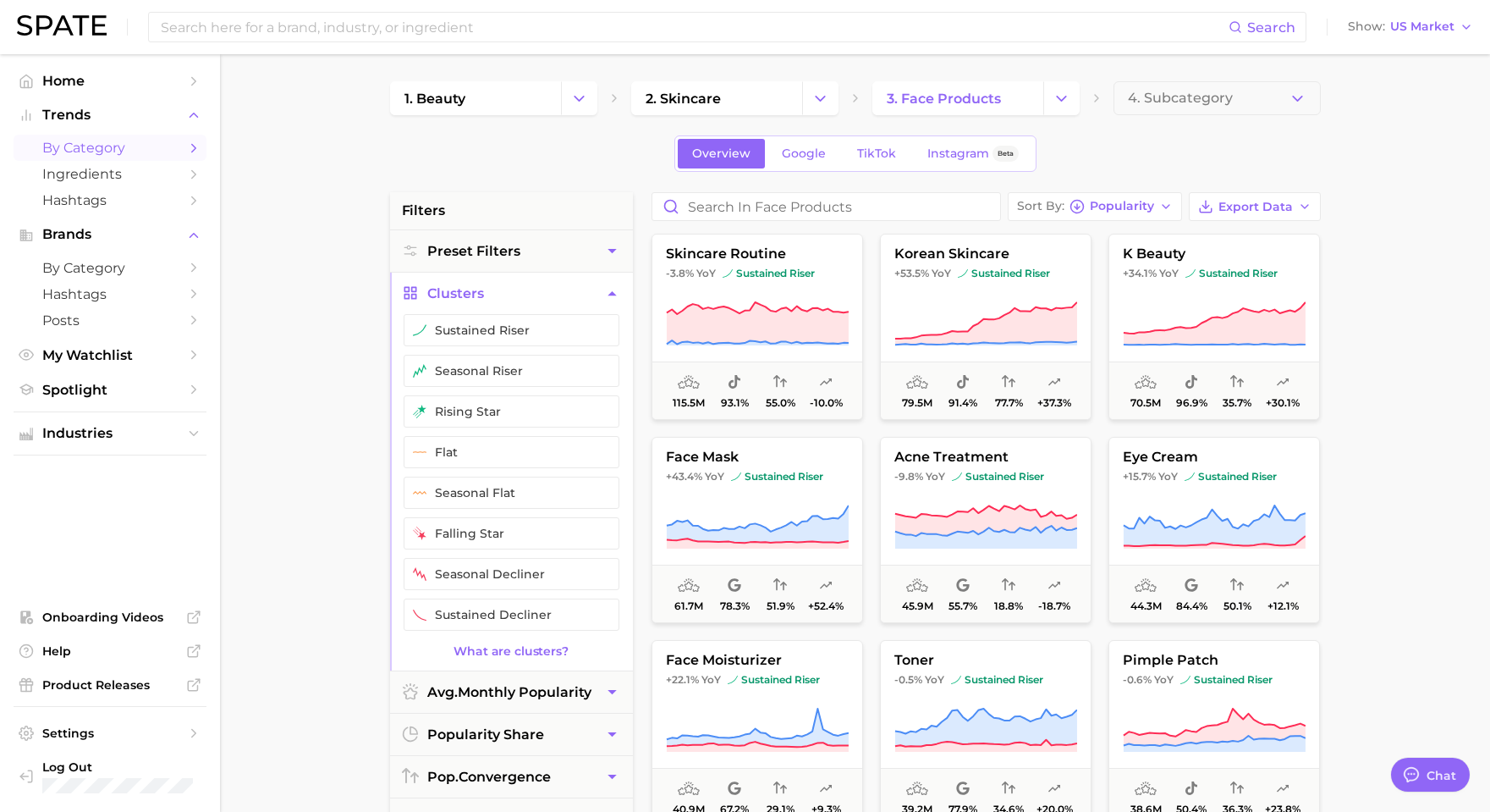
click at [314, 347] on main "1. beauty 2. skincare 3. face products 4. Subcategory Overview Google TikTok In…" at bounding box center [854, 696] width 1270 height 1284
click at [537, 290] on button "Clusters" at bounding box center [511, 293] width 243 height 41
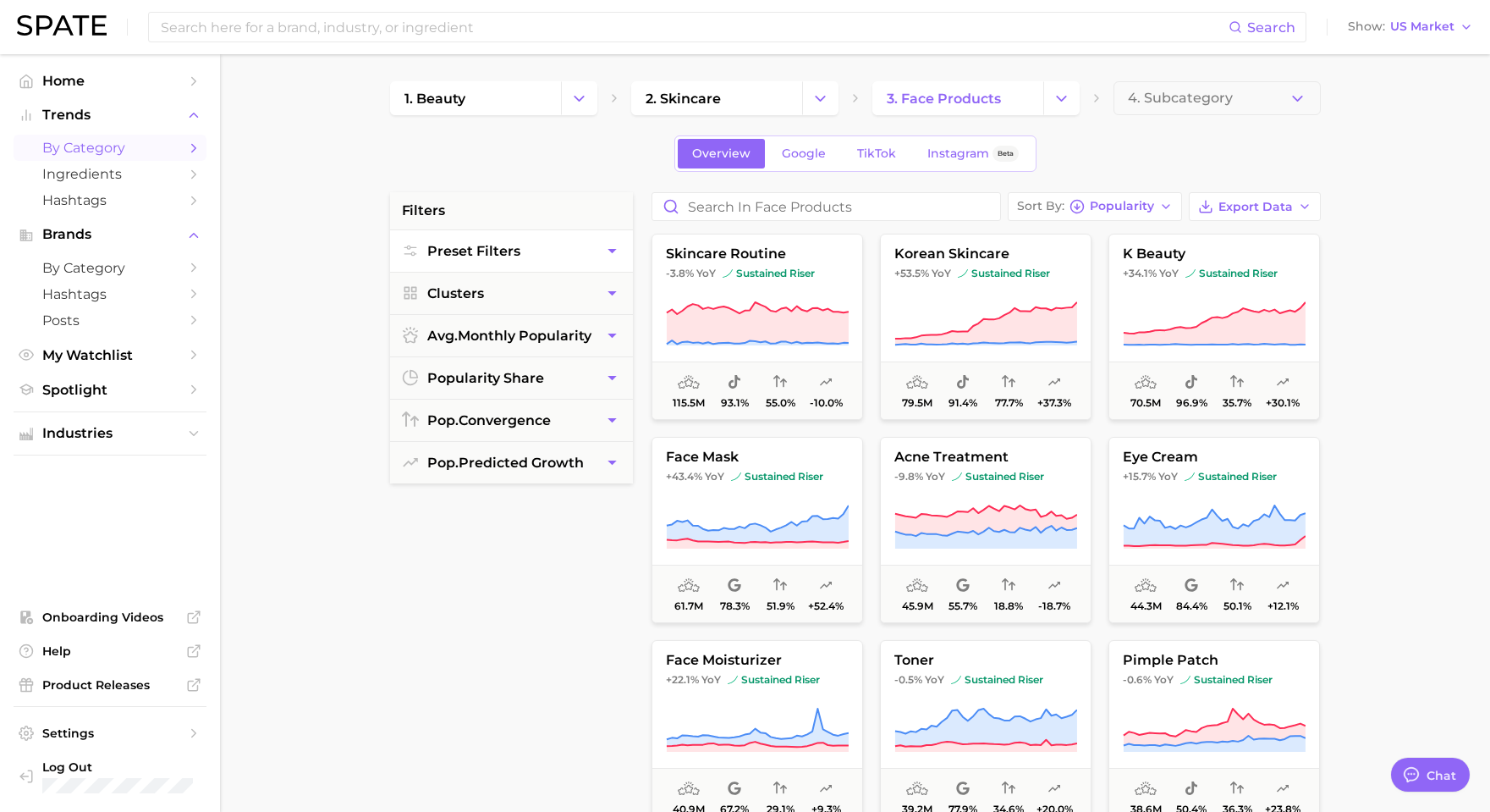
click at [555, 239] on button "Preset Filters" at bounding box center [511, 251] width 243 height 41
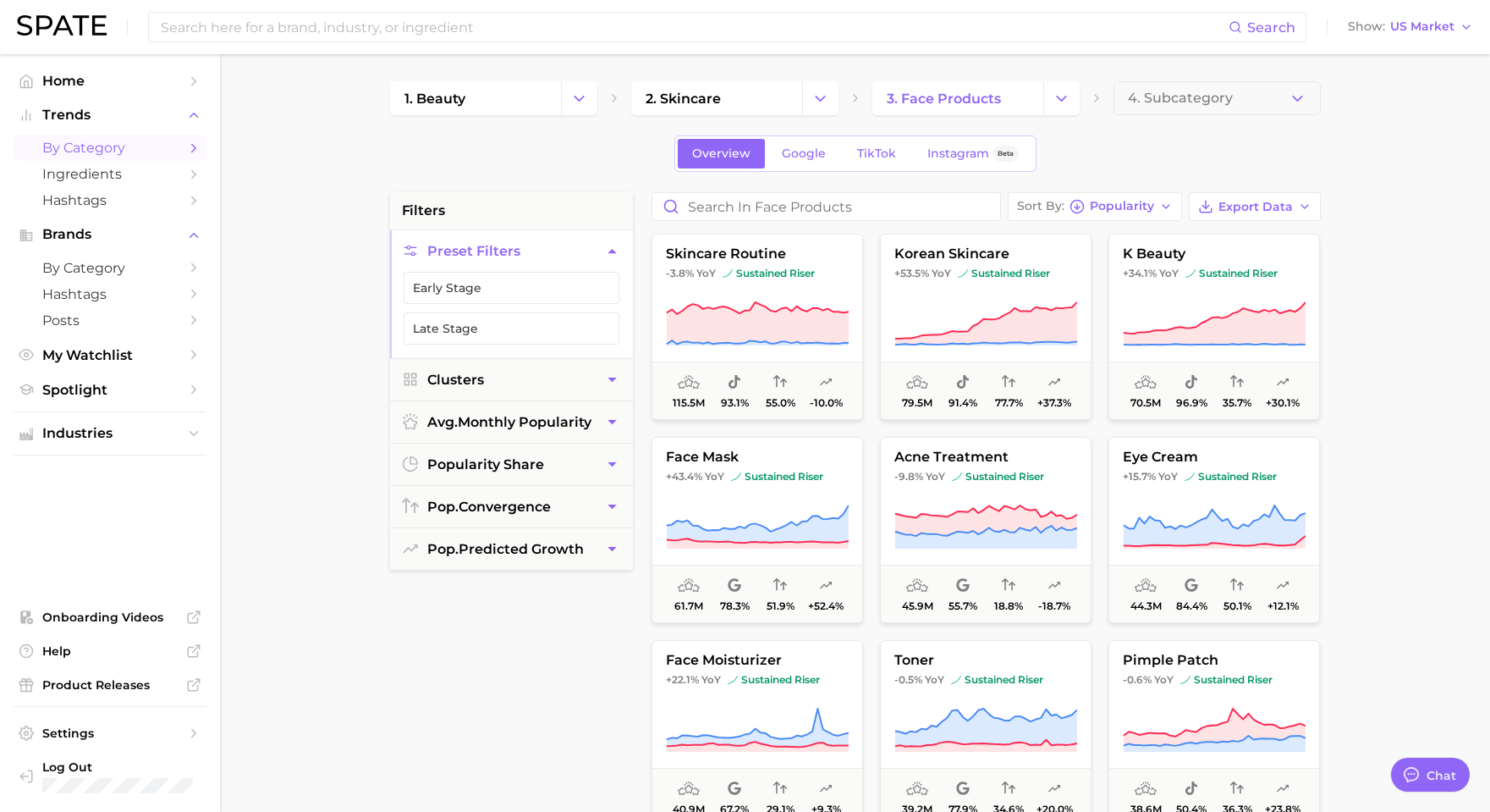
click at [561, 245] on button "Preset Filters" at bounding box center [511, 251] width 243 height 41
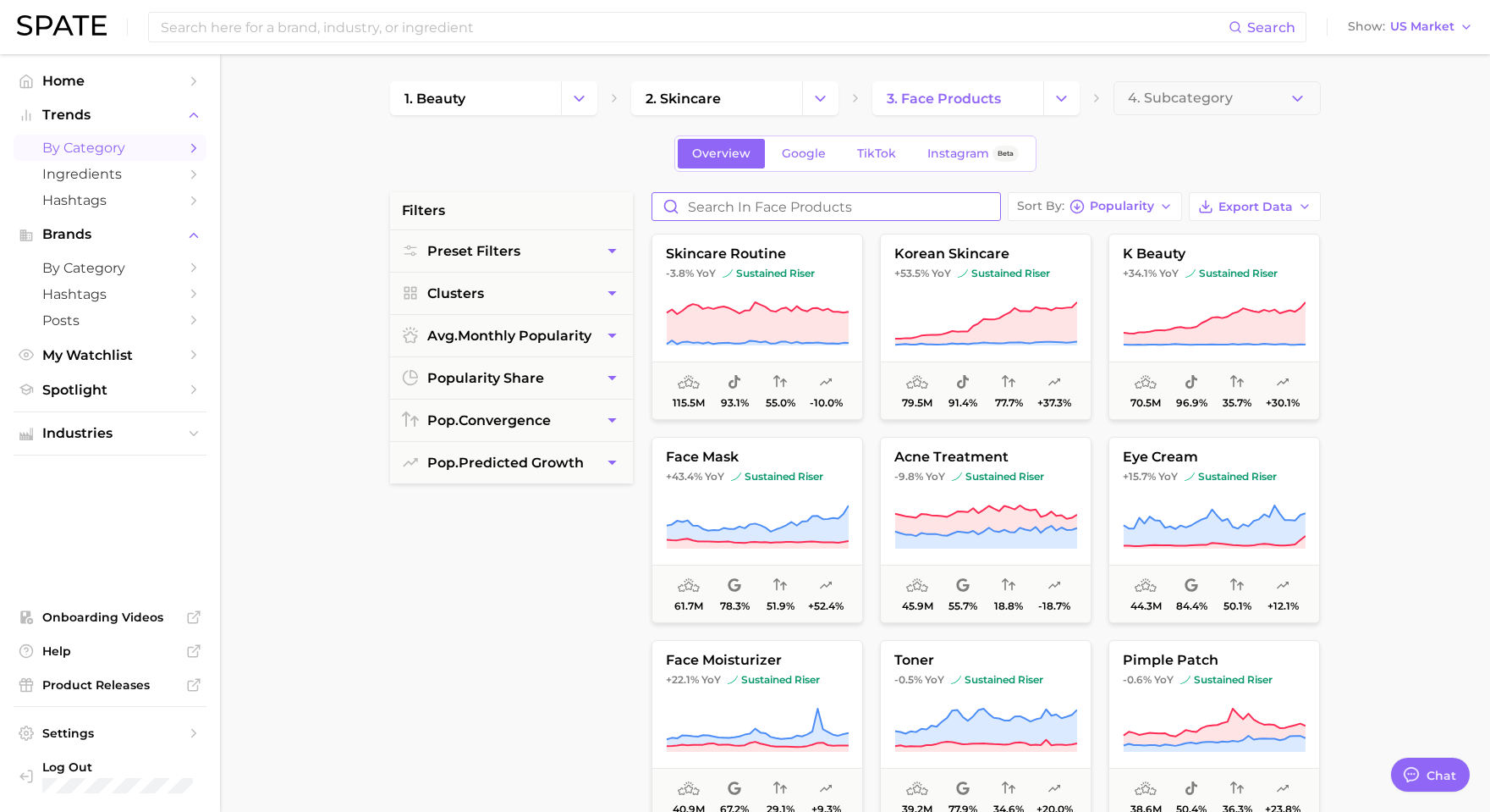
click at [929, 203] on input "Search in face products" at bounding box center [826, 206] width 348 height 27
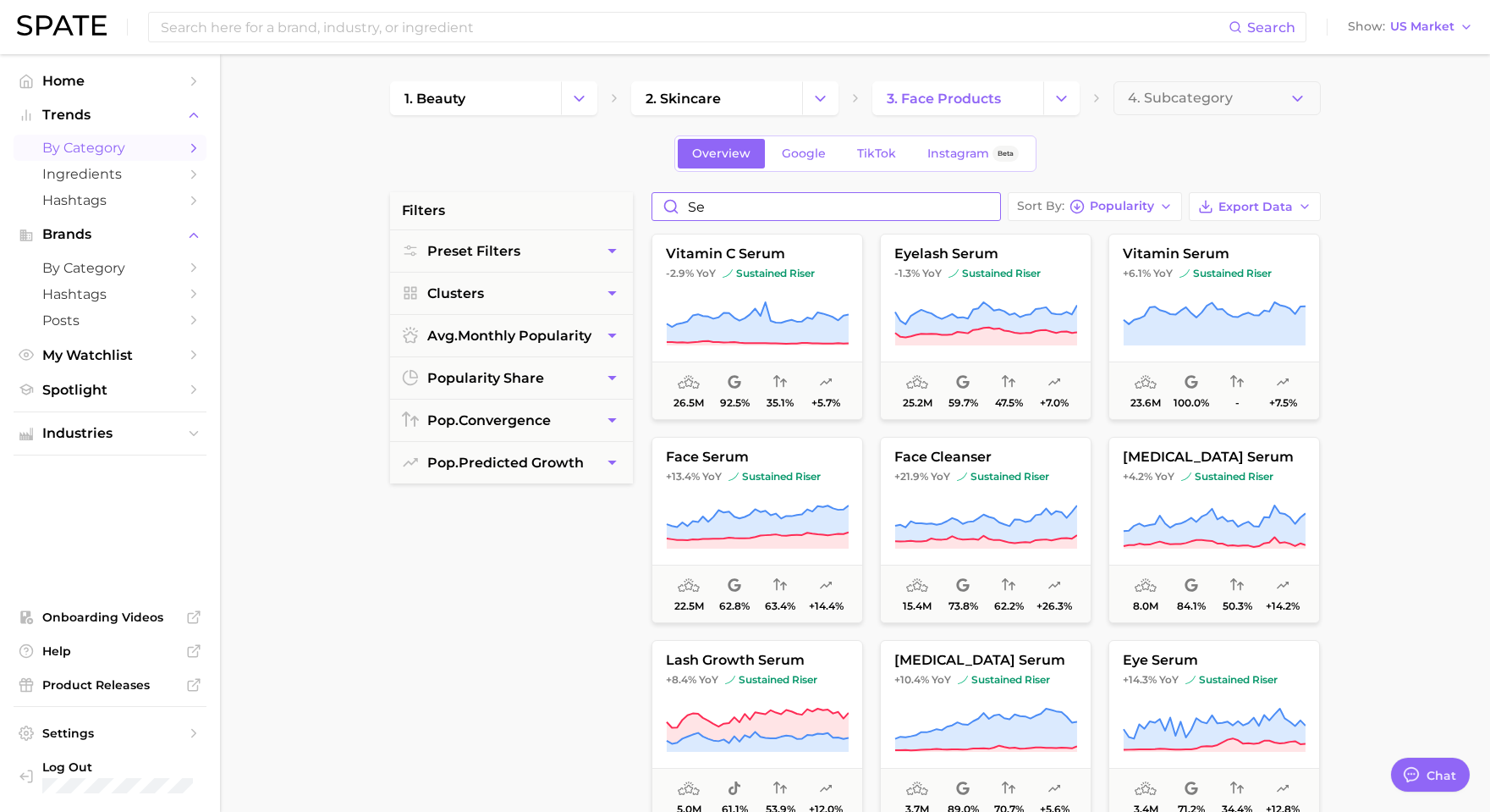
type input "s"
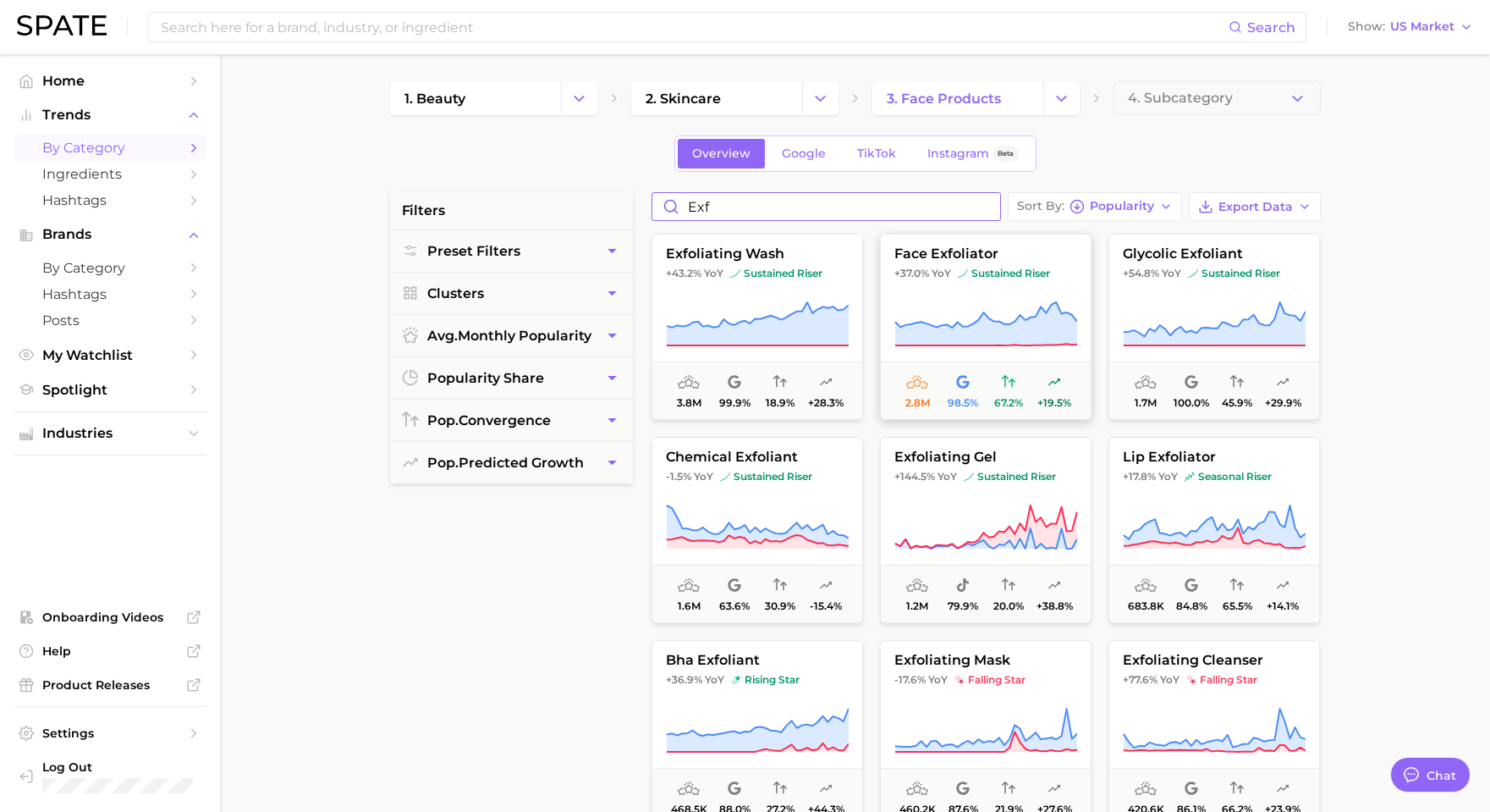
type input "exf"
click at [1063, 265] on button "face exfoliator +37.0% YoY sustained riser 2.8m 98.5% 67.2% +19.5%" at bounding box center [986, 326] width 212 height 186
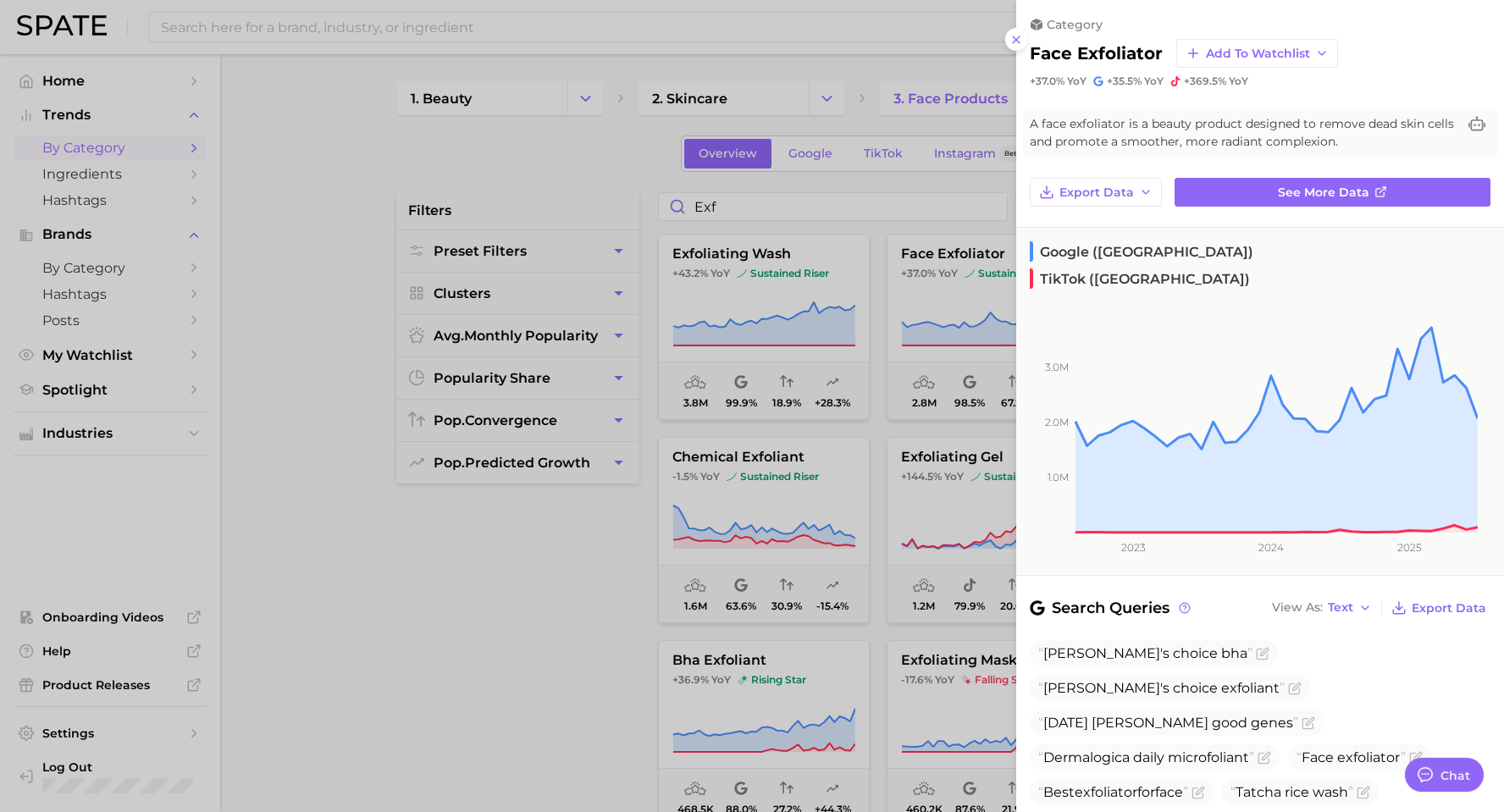
click at [518, 619] on div at bounding box center [752, 406] width 1504 height 812
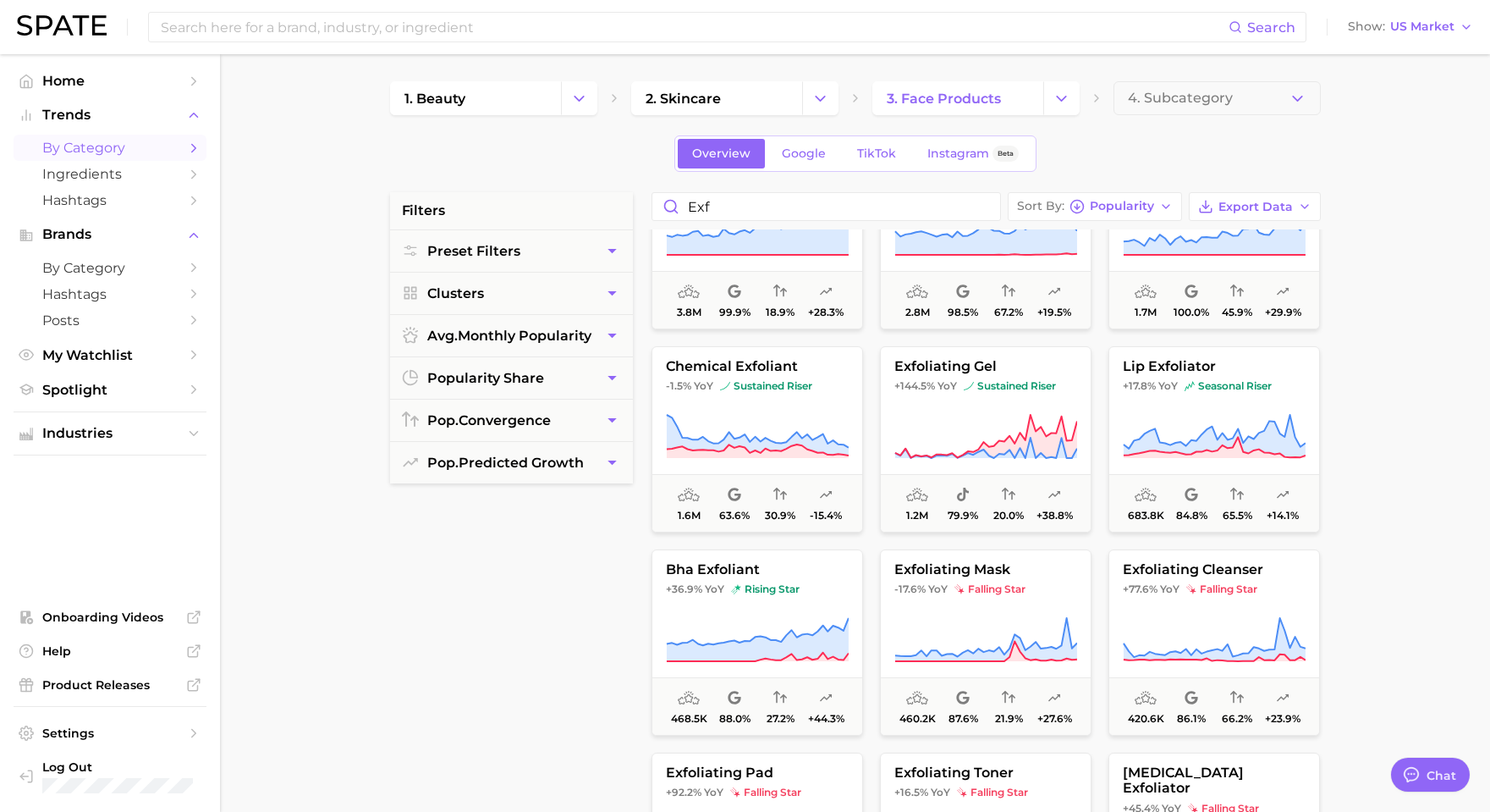
scroll to position [107, 0]
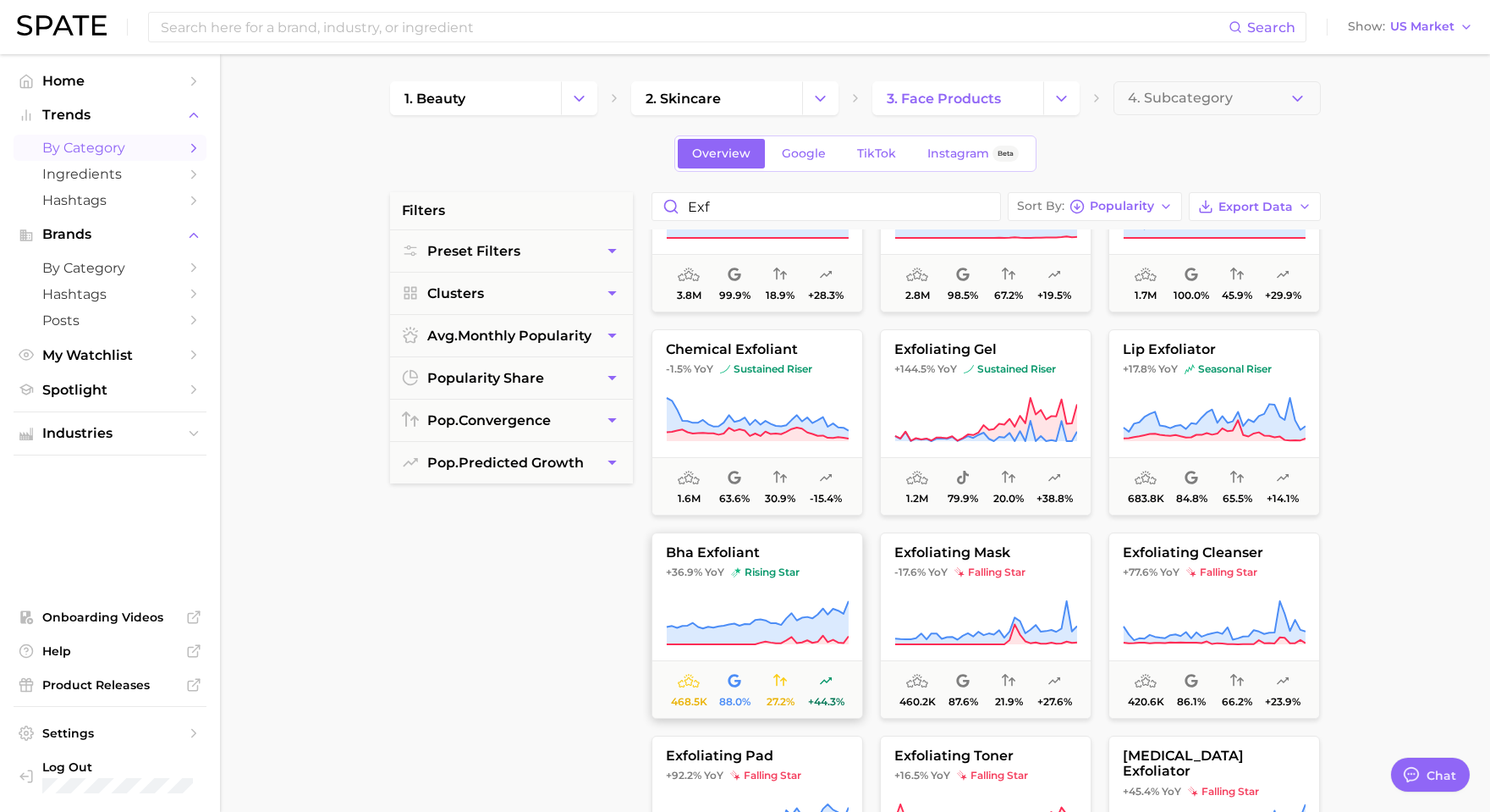
click at [804, 558] on span "bha exfoliant" at bounding box center [757, 552] width 210 height 15
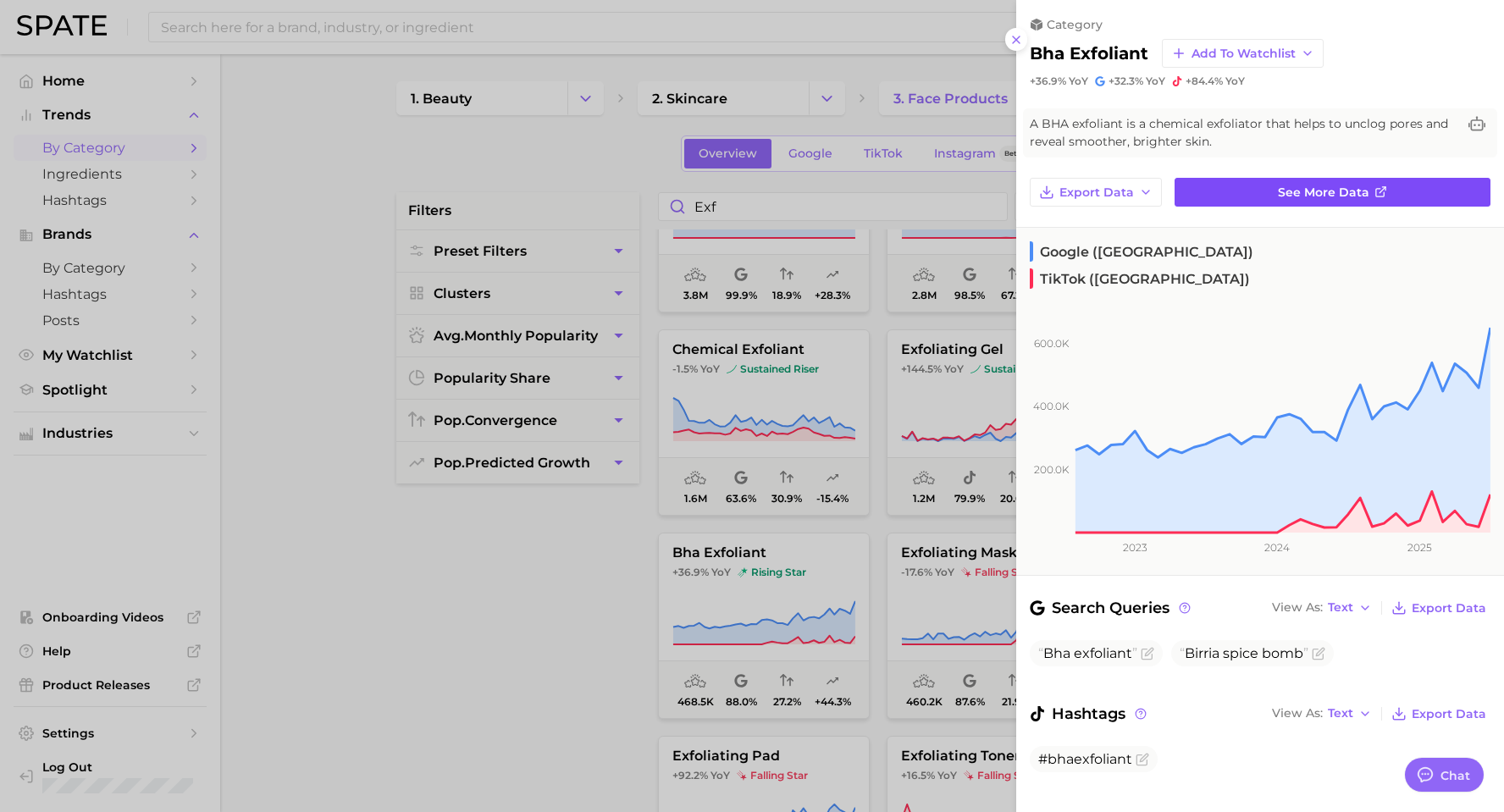
click at [1242, 199] on link "See more data" at bounding box center [1332, 192] width 316 height 29
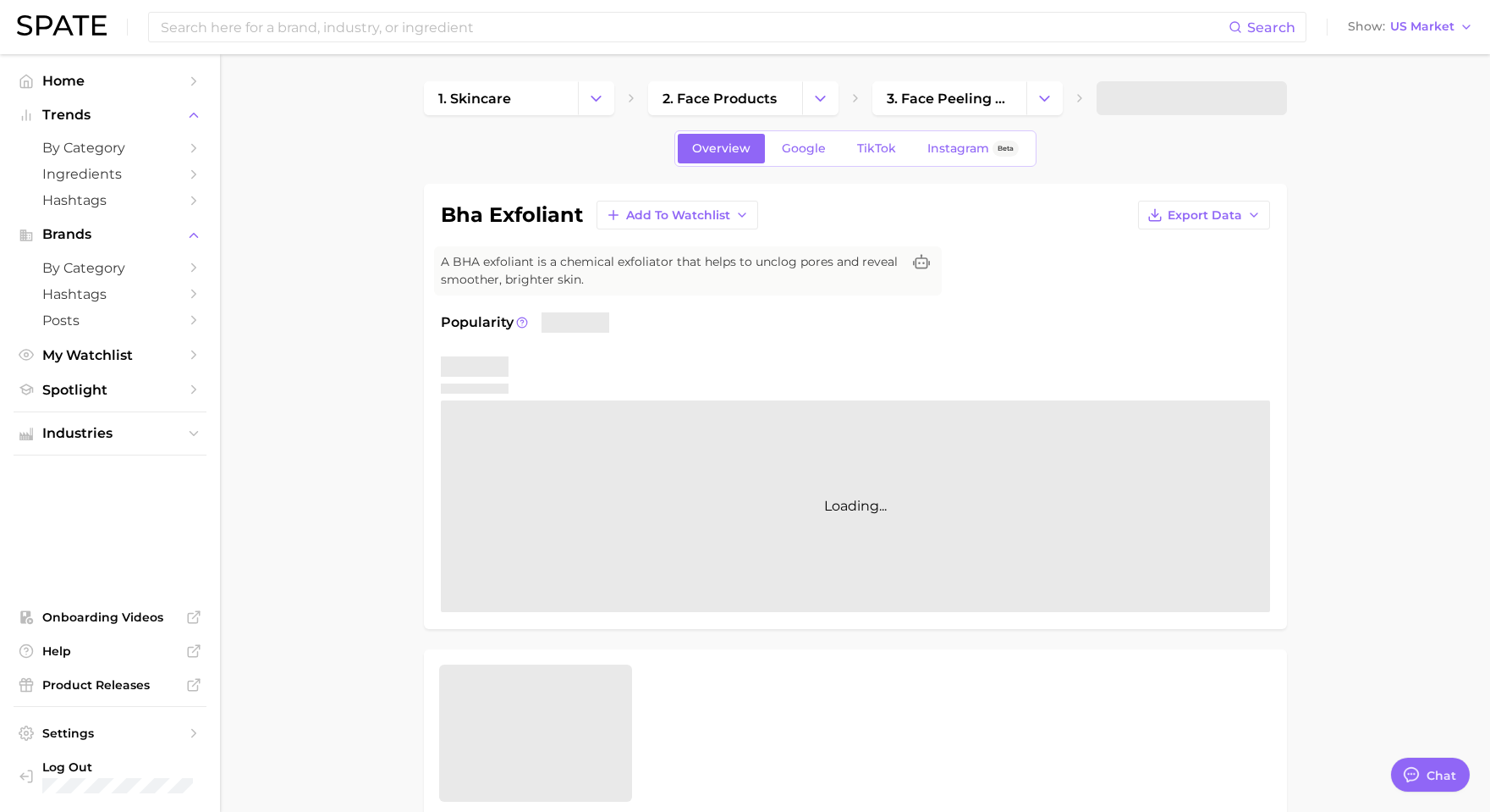
type textarea "x"
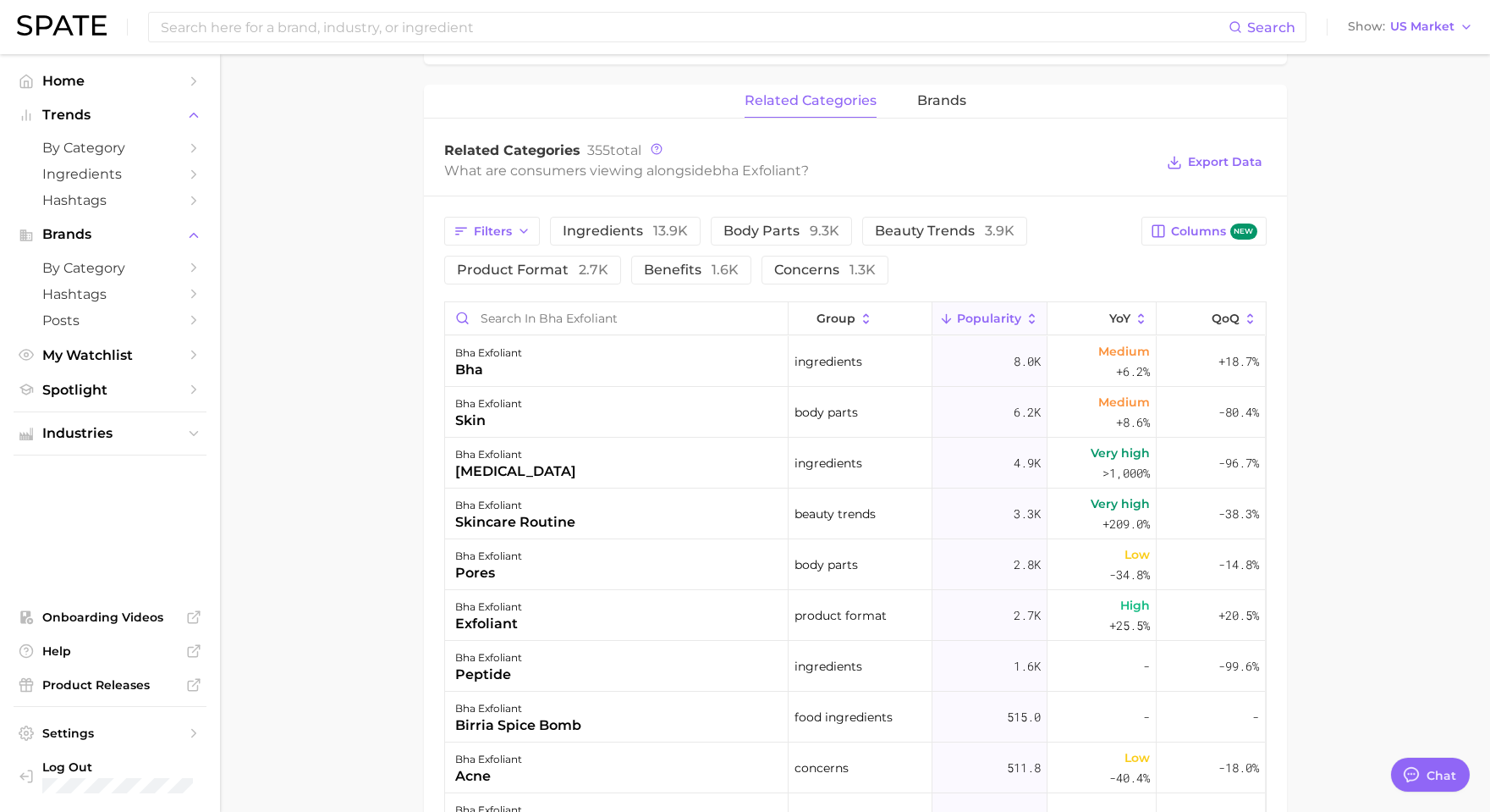
scroll to position [409, 0]
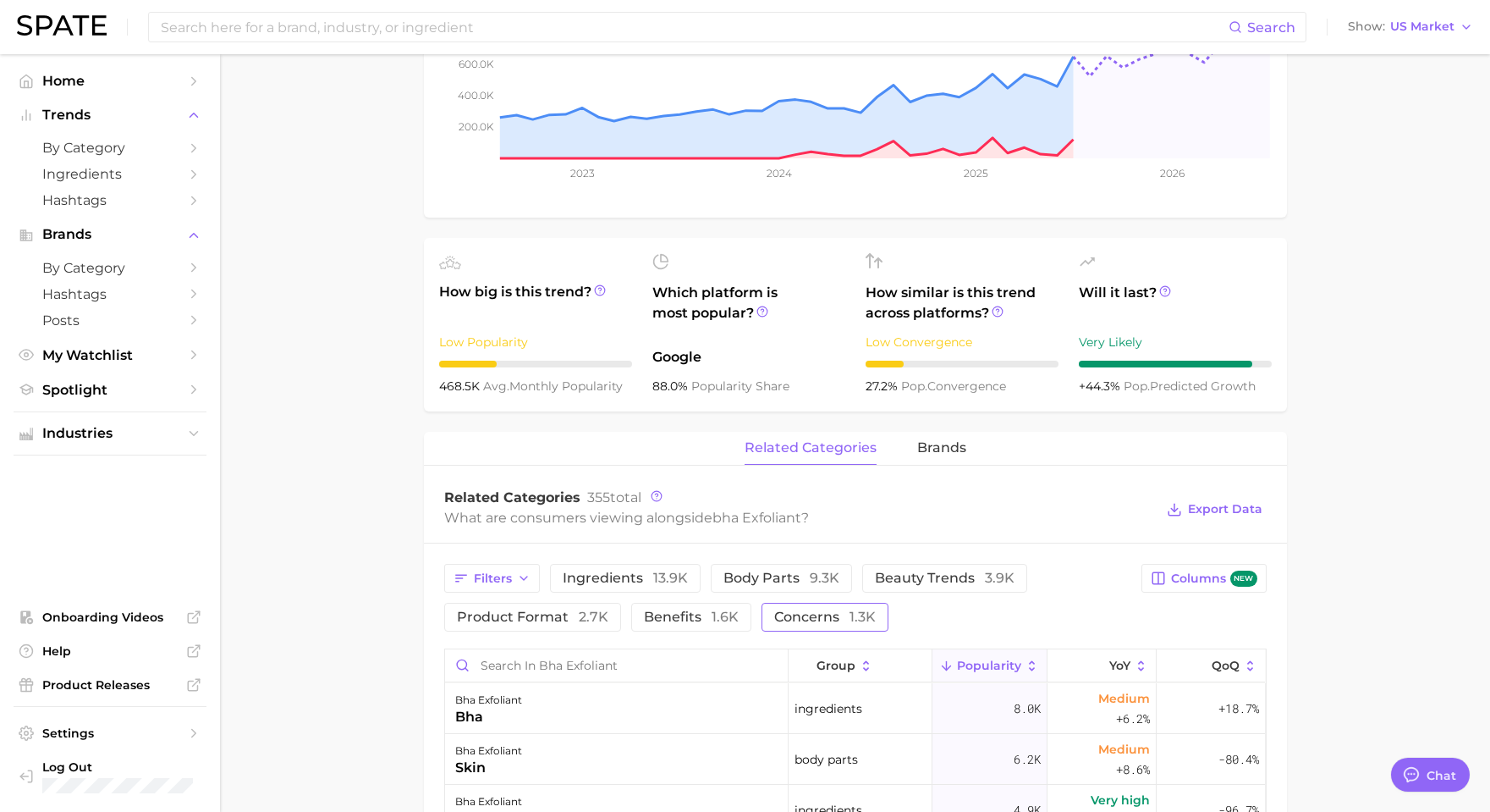
click at [817, 623] on span "concerns 1.3k" at bounding box center [825, 617] width 102 height 14
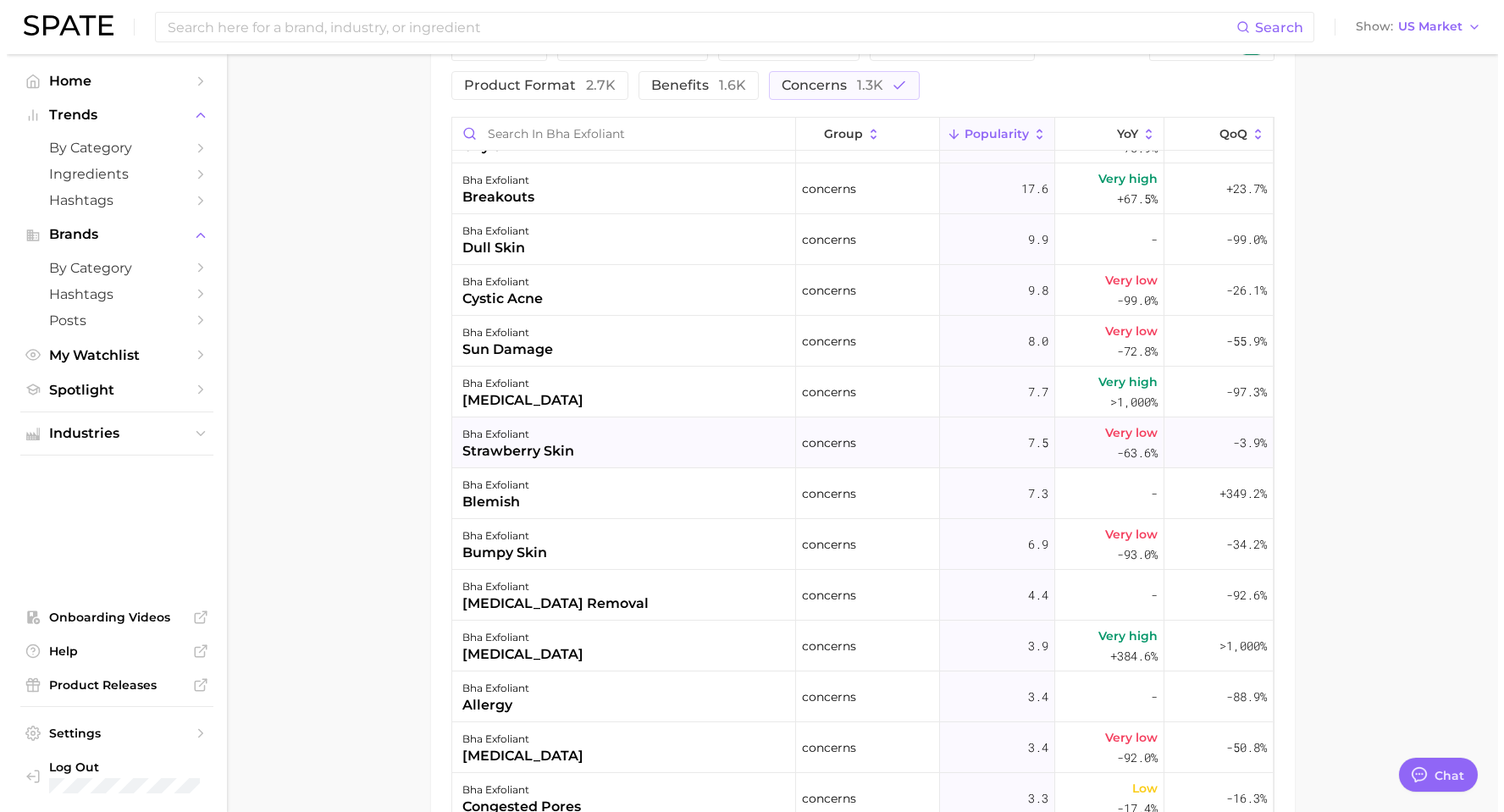
scroll to position [518, 0]
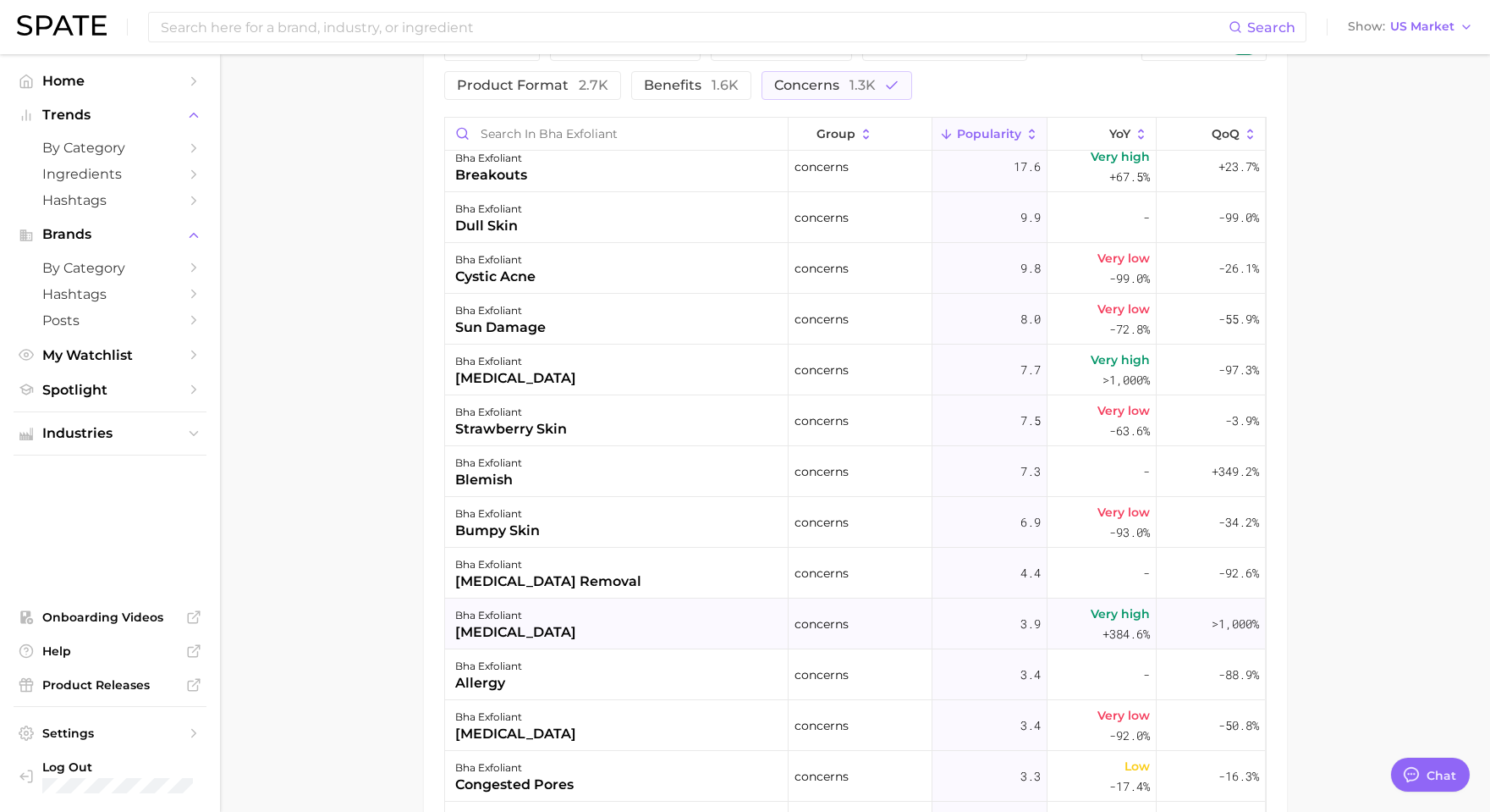
click at [646, 635] on div "bha exfoliant [MEDICAL_DATA]" at bounding box center [617, 624] width 344 height 50
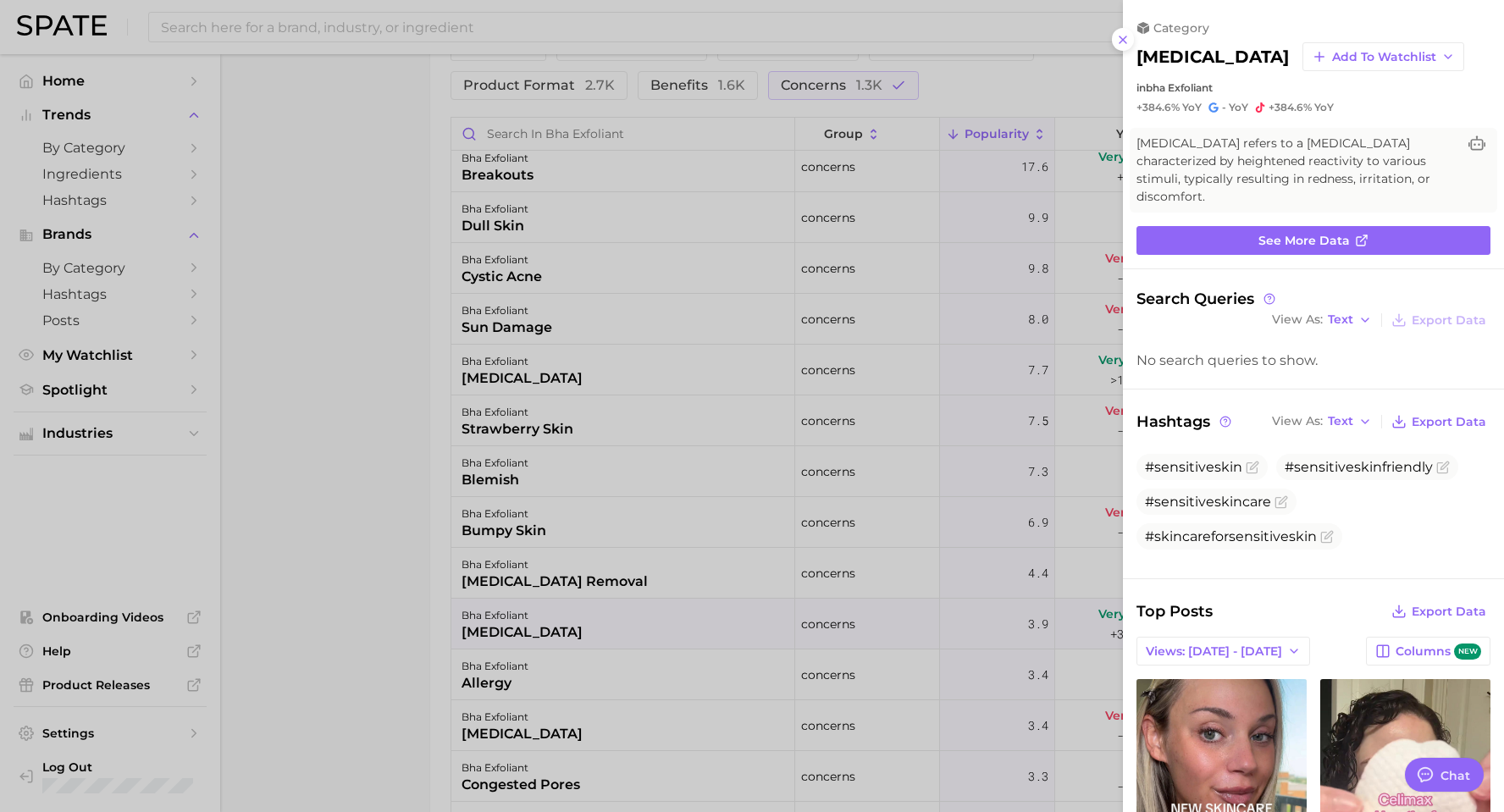
scroll to position [0, 0]
click at [1317, 235] on span "See more data" at bounding box center [1304, 240] width 92 height 14
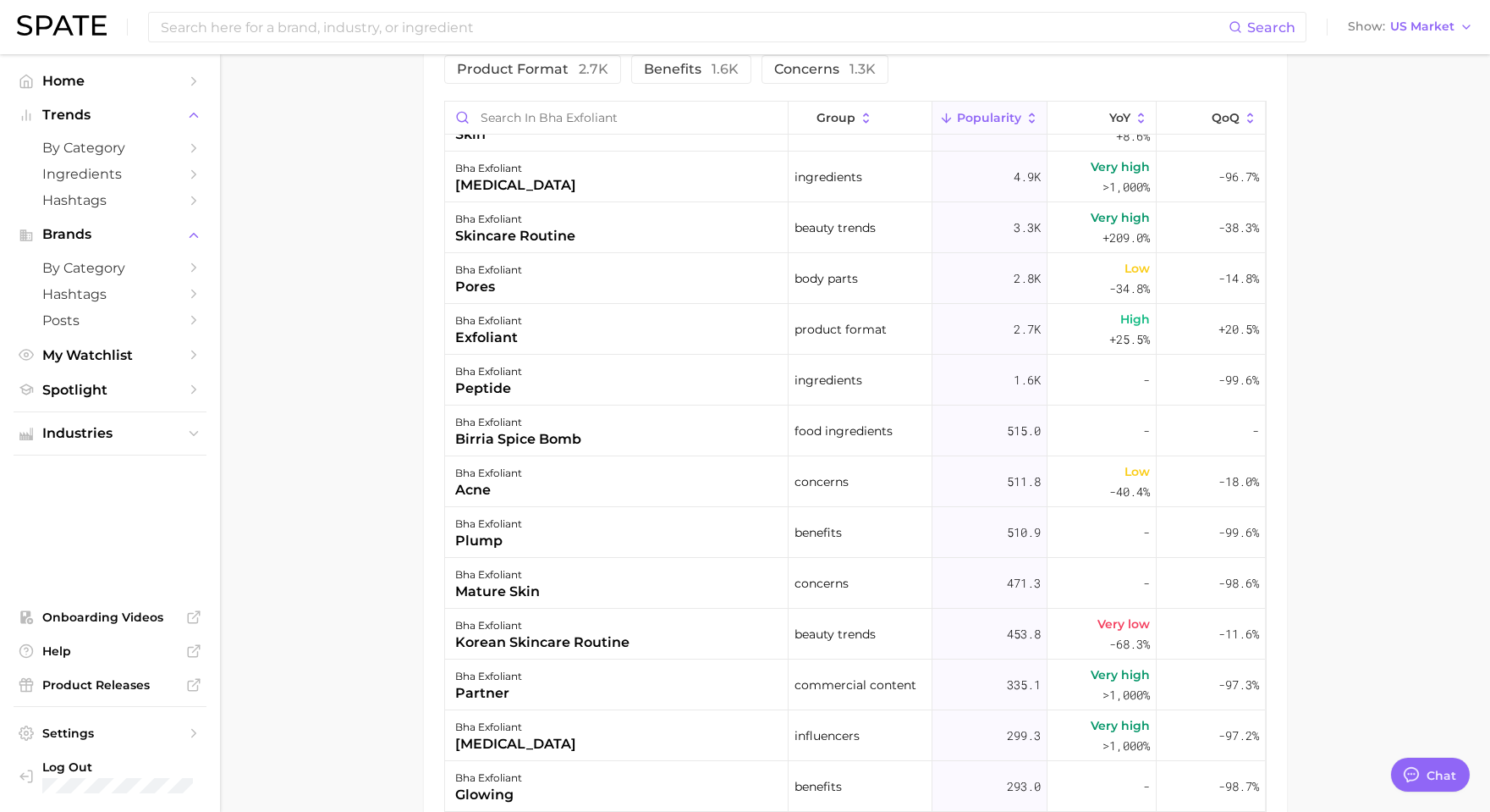
scroll to position [957, 0]
